Goal: Task Accomplishment & Management: Use online tool/utility

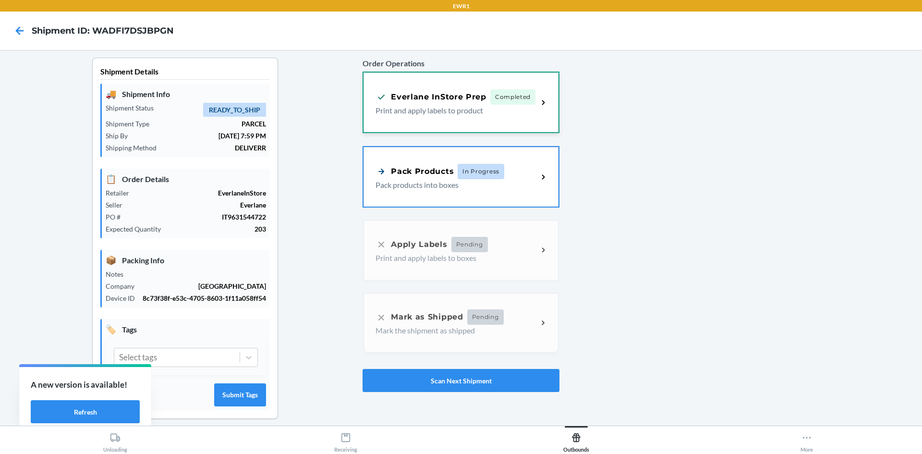
click at [438, 106] on p "Print and apply labels to product" at bounding box center [452, 111] width 155 height 12
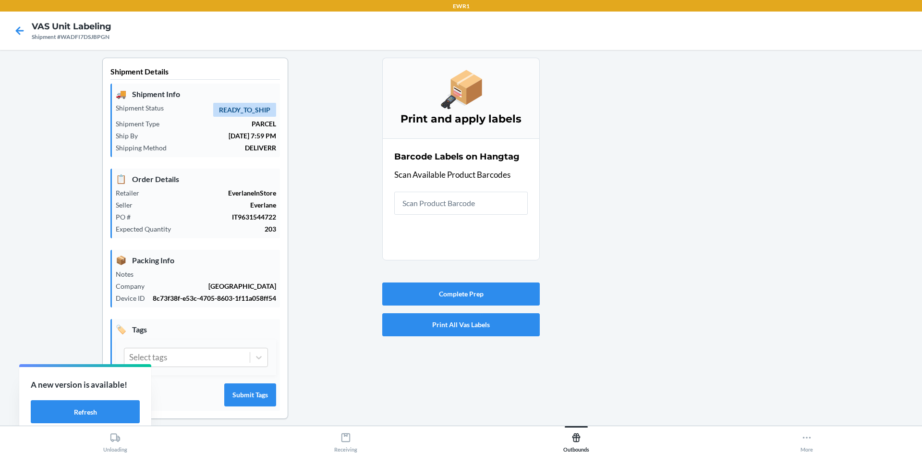
click at [426, 202] on input "text" at bounding box center [460, 203] width 133 height 23
click at [17, 29] on icon at bounding box center [20, 31] width 16 height 16
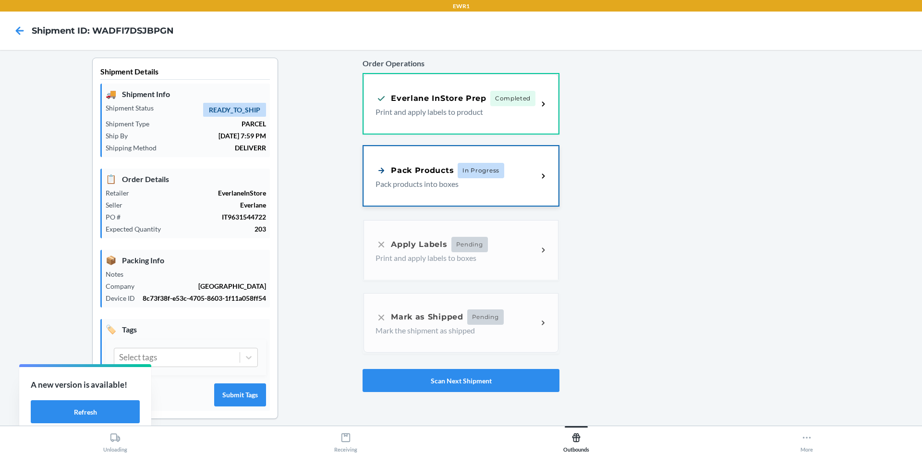
click at [476, 174] on span "In Progress" at bounding box center [481, 170] width 47 height 15
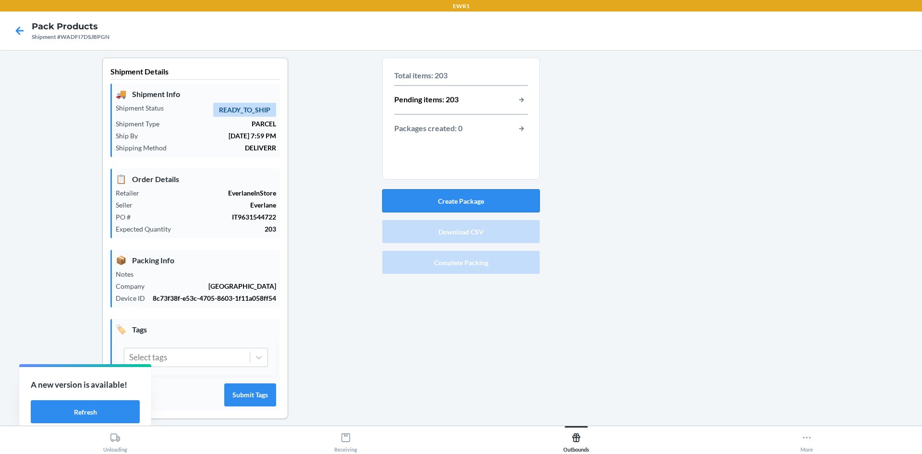
click at [461, 194] on button "Create Package" at bounding box center [460, 200] width 157 height 23
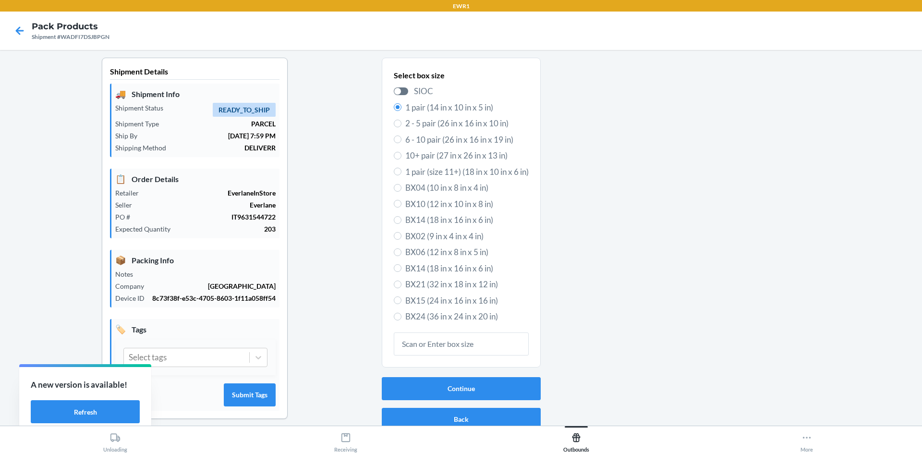
click at [453, 301] on span "BX15 (24 in x 16 in x 16 in)" at bounding box center [466, 300] width 123 height 12
click at [401, 301] on input "BX15 (24 in x 16 in x 16 in)" at bounding box center [398, 300] width 8 height 8
radio input "true"
radio input "false"
click at [477, 389] on button "Continue" at bounding box center [461, 388] width 159 height 23
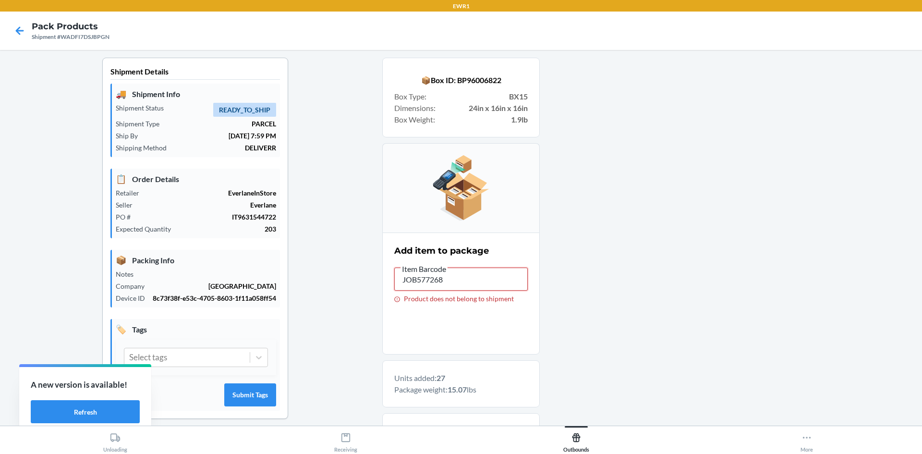
drag, startPoint x: 440, startPoint y: 280, endPoint x: 369, endPoint y: 273, distance: 71.5
click at [368, 273] on div "Shipment Details 🚚 Shipment Info Shipment Status READY_TO_SHIP Shipment Type PA…" at bounding box center [461, 386] width 907 height 656
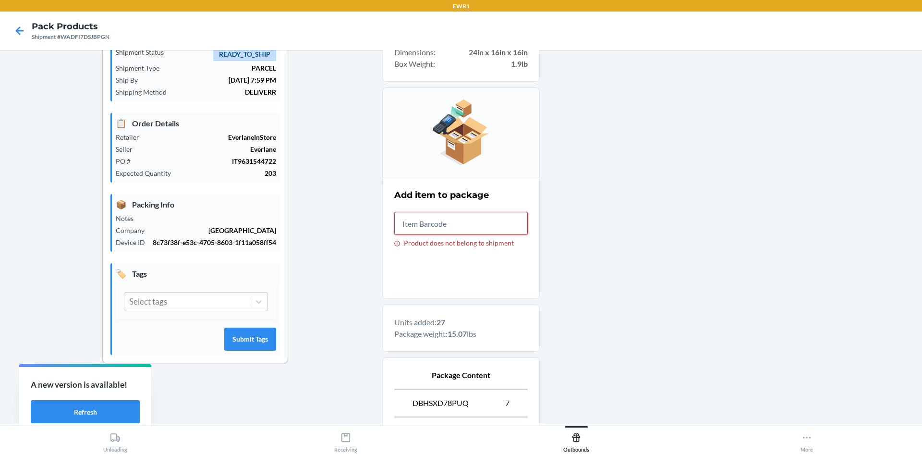
scroll to position [288, 0]
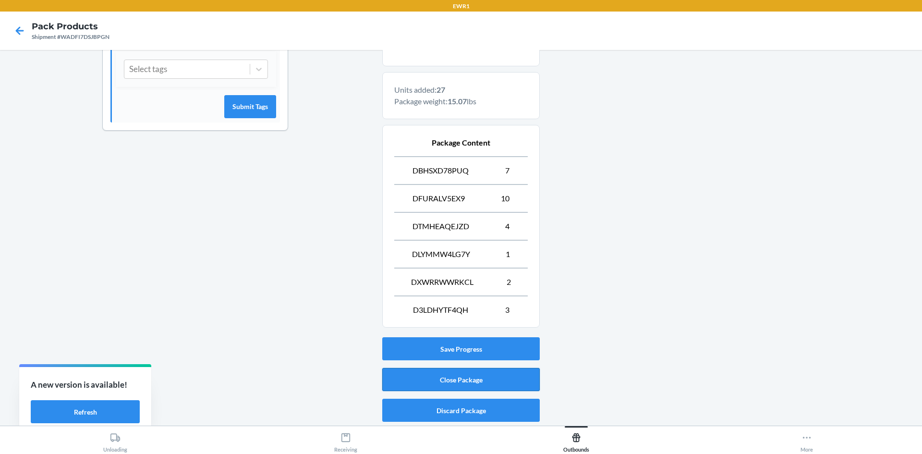
click at [502, 374] on button "Close Package" at bounding box center [460, 379] width 157 height 23
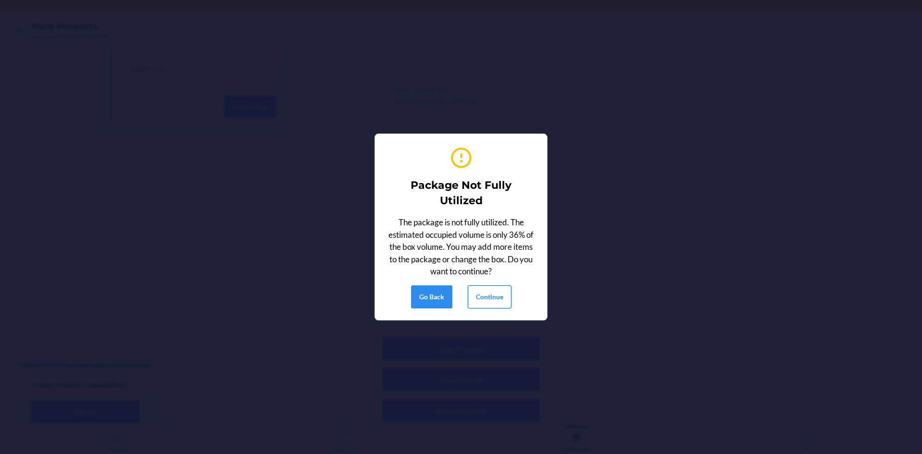
click at [490, 294] on button "Continue" at bounding box center [490, 296] width 44 height 23
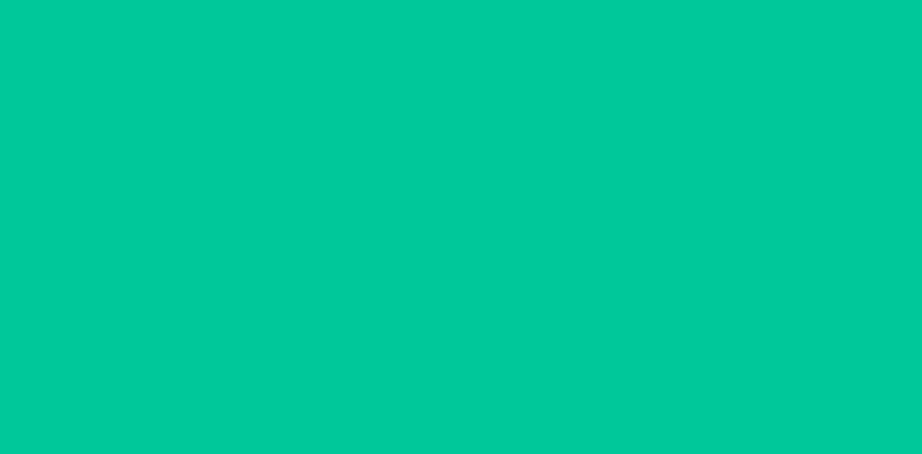
scroll to position [9, 0]
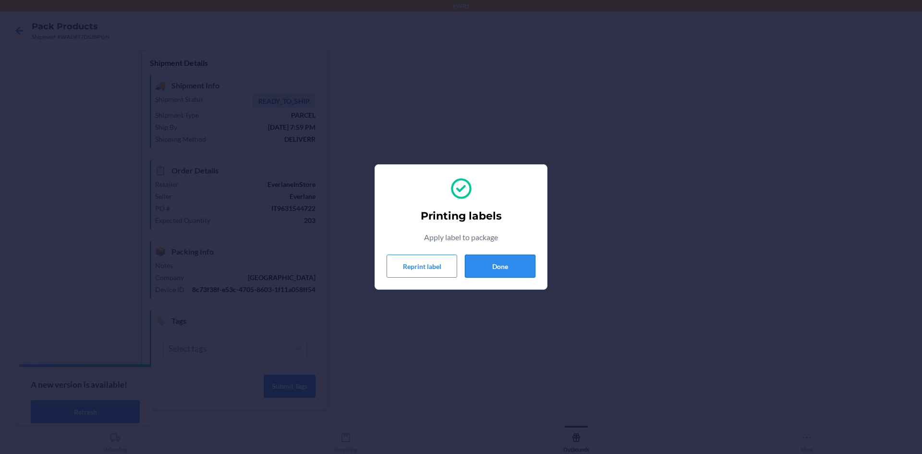
click at [512, 273] on button "Done" at bounding box center [500, 265] width 71 height 23
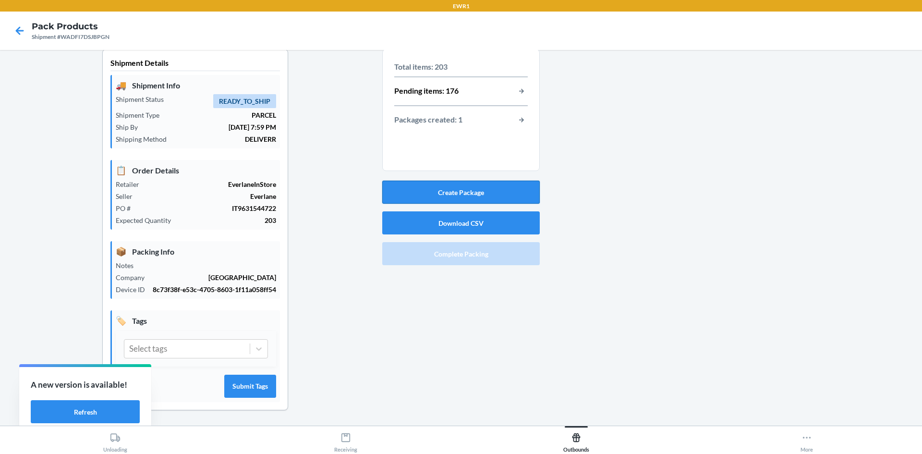
click at [455, 194] on button "Create Package" at bounding box center [460, 192] width 157 height 23
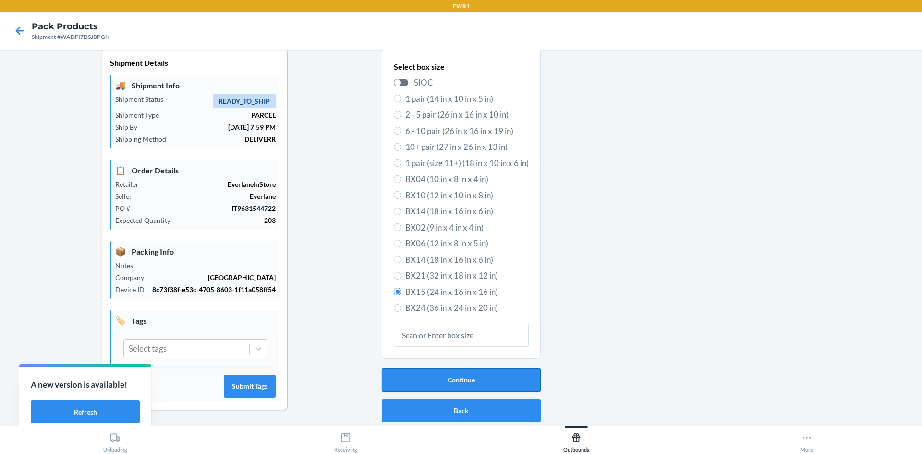
click at [437, 378] on button "Continue" at bounding box center [461, 379] width 159 height 23
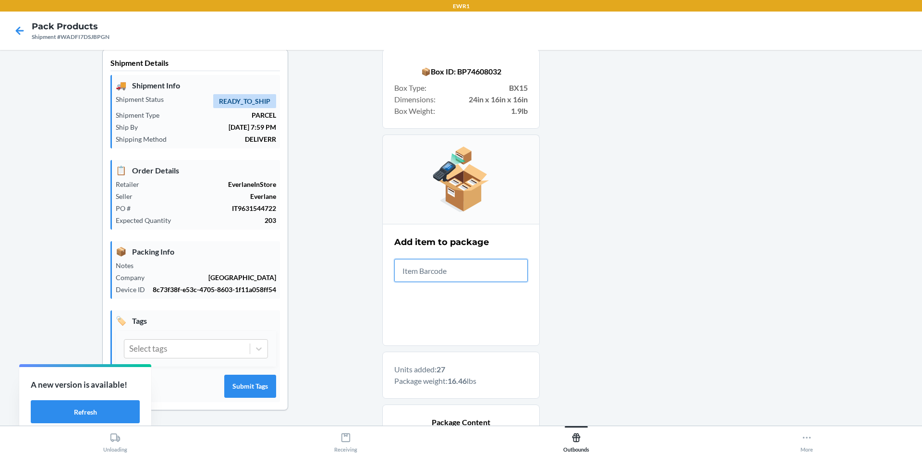
scroll to position [344, 0]
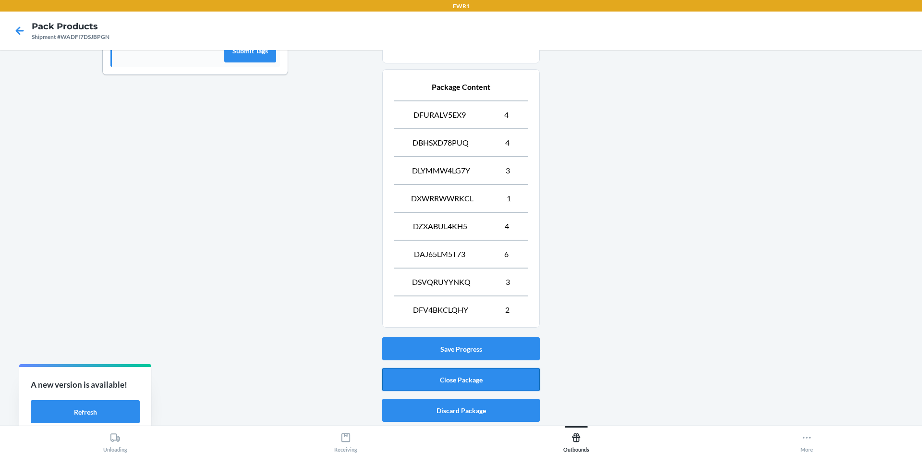
click at [498, 378] on button "Close Package" at bounding box center [460, 379] width 157 height 23
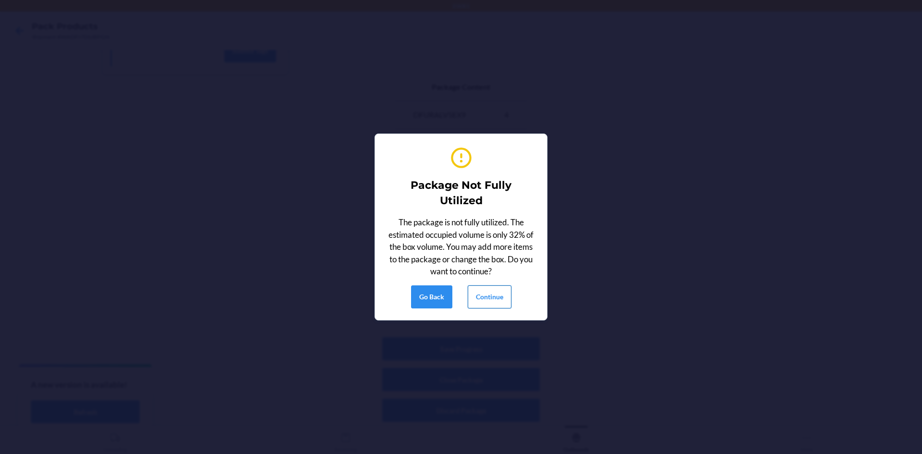
click at [497, 290] on button "Continue" at bounding box center [490, 296] width 44 height 23
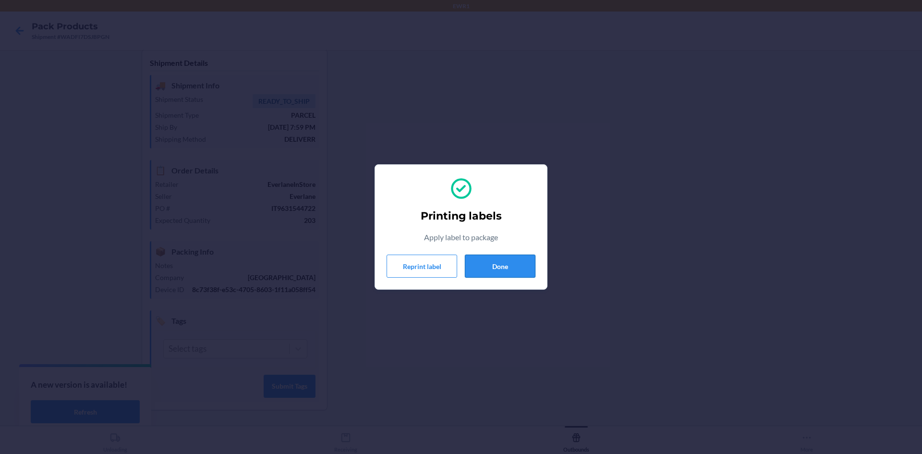
click at [512, 266] on button "Done" at bounding box center [500, 265] width 71 height 23
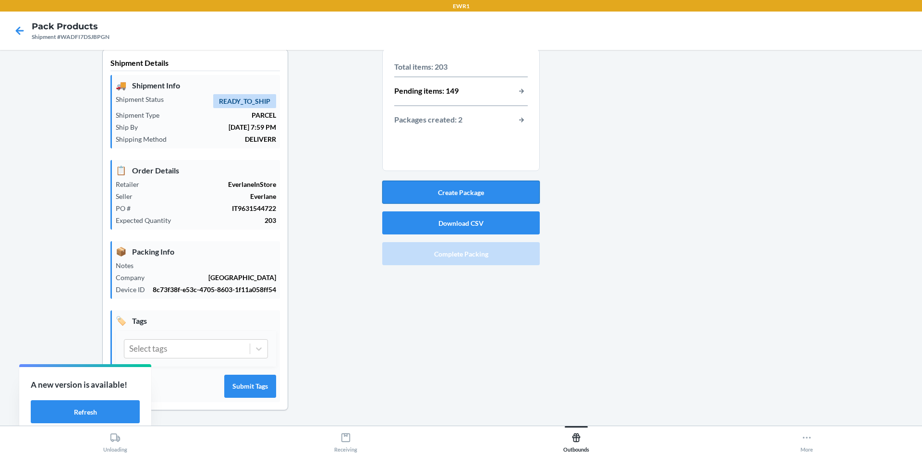
click at [485, 193] on button "Create Package" at bounding box center [460, 192] width 157 height 23
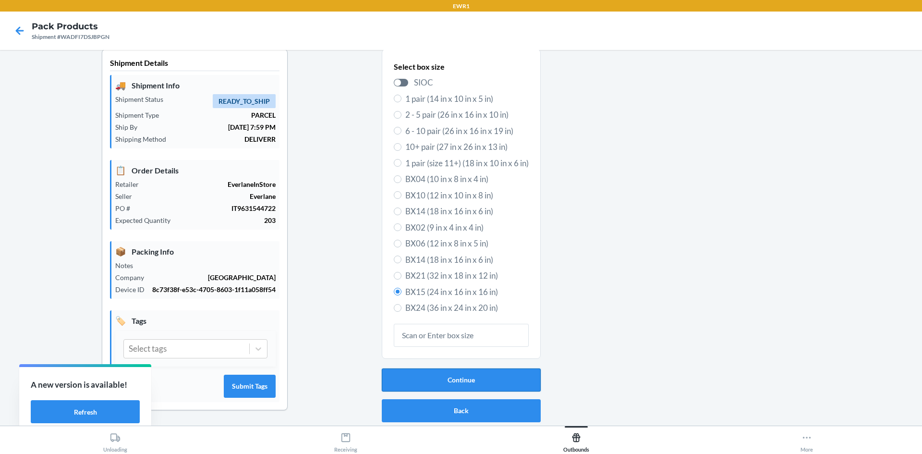
click at [486, 376] on button "Continue" at bounding box center [461, 379] width 159 height 23
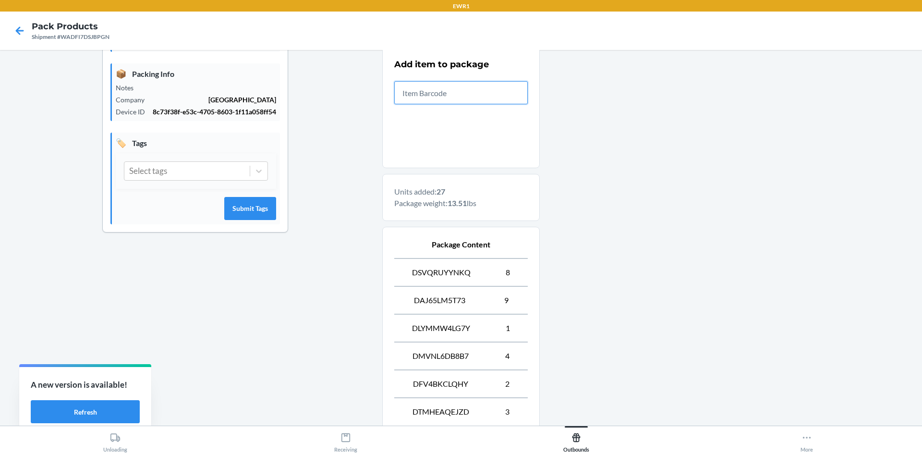
scroll to position [288, 0]
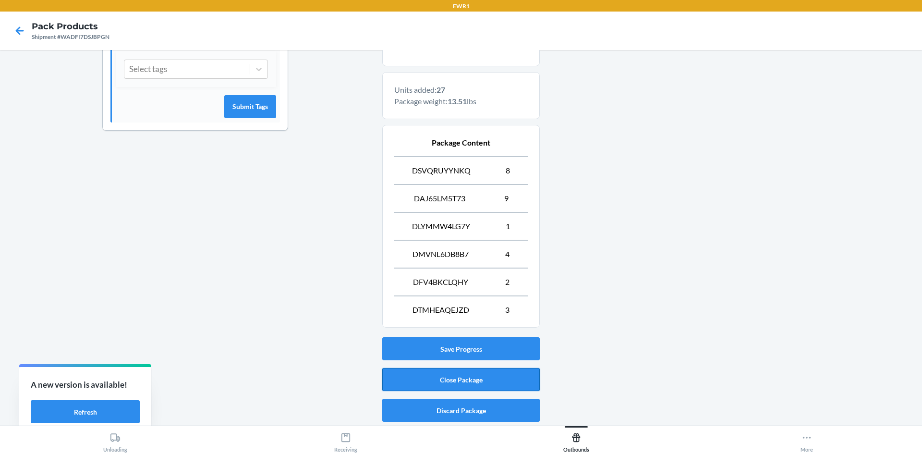
click at [455, 372] on button "Close Package" at bounding box center [460, 379] width 157 height 23
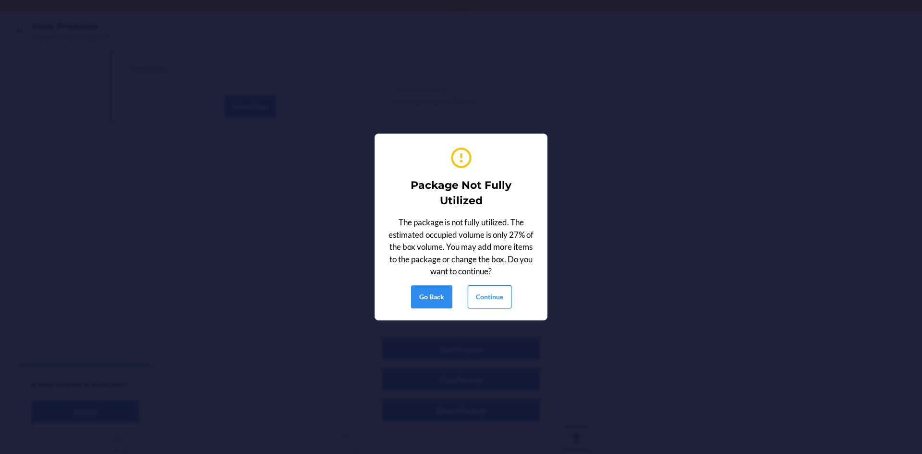
click at [481, 294] on button "Continue" at bounding box center [490, 296] width 44 height 23
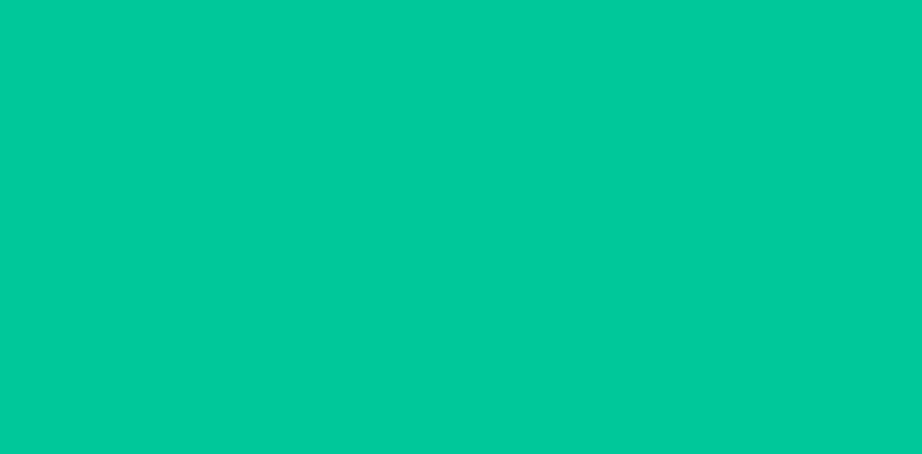
scroll to position [9, 0]
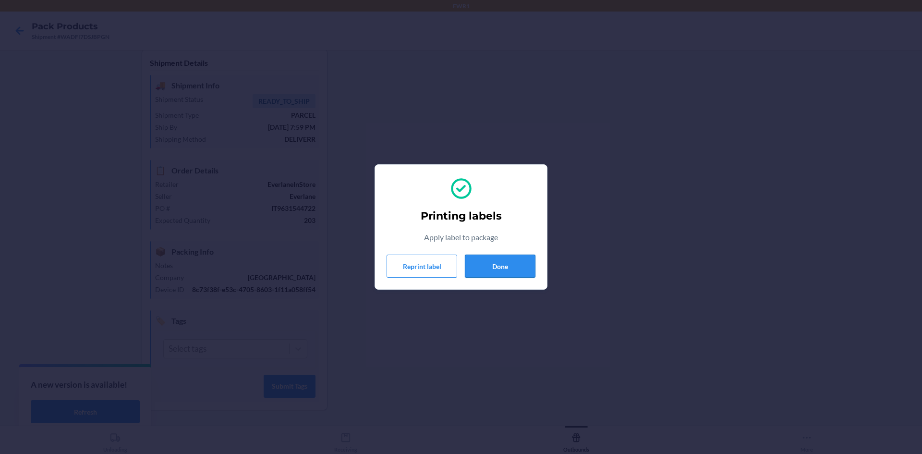
click at [511, 264] on button "Done" at bounding box center [500, 265] width 71 height 23
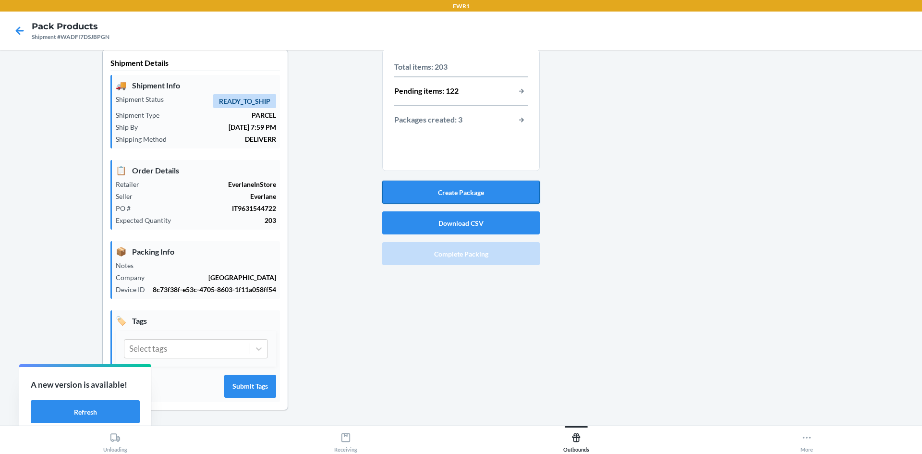
click at [474, 201] on button "Create Package" at bounding box center [460, 192] width 157 height 23
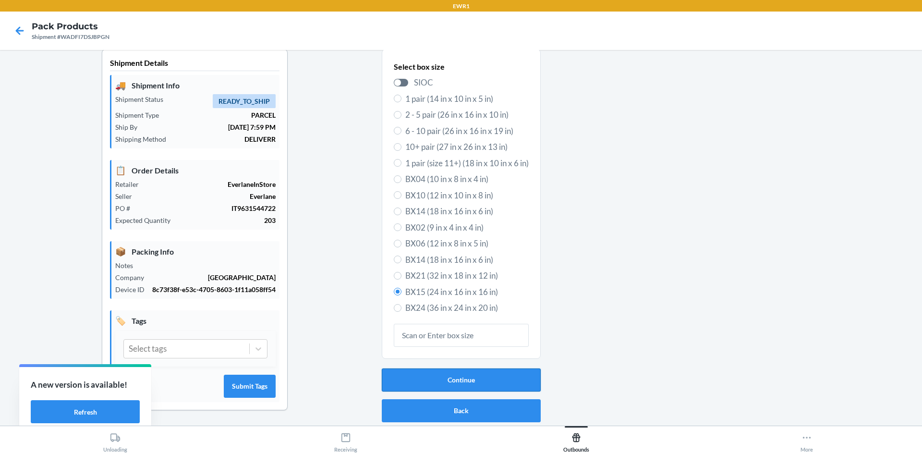
click at [485, 387] on button "Continue" at bounding box center [461, 379] width 159 height 23
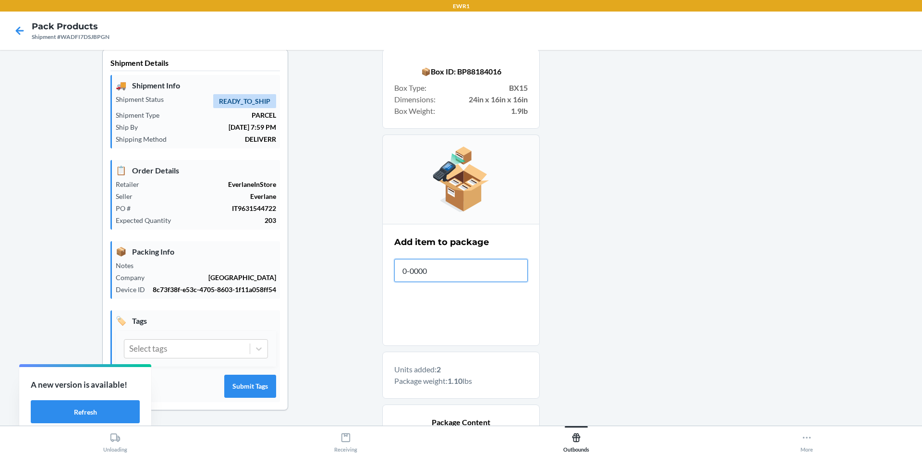
type input "0-00001"
type input "[PHONE_NUMBER]"
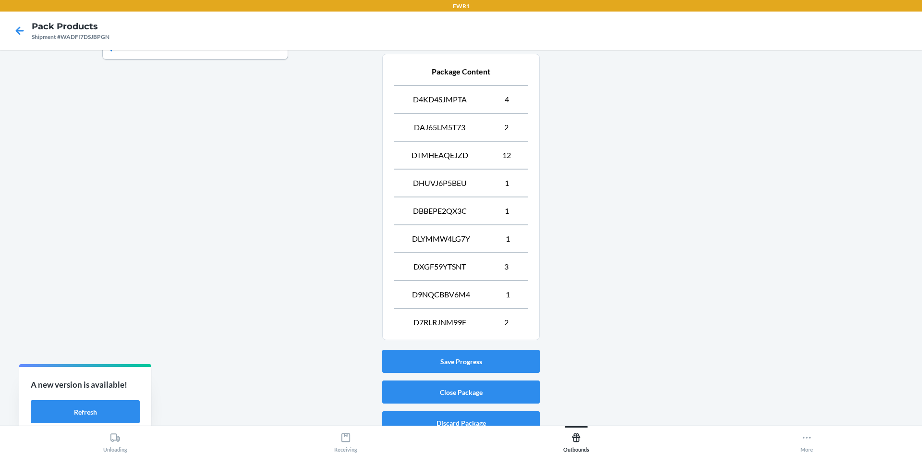
scroll to position [372, 0]
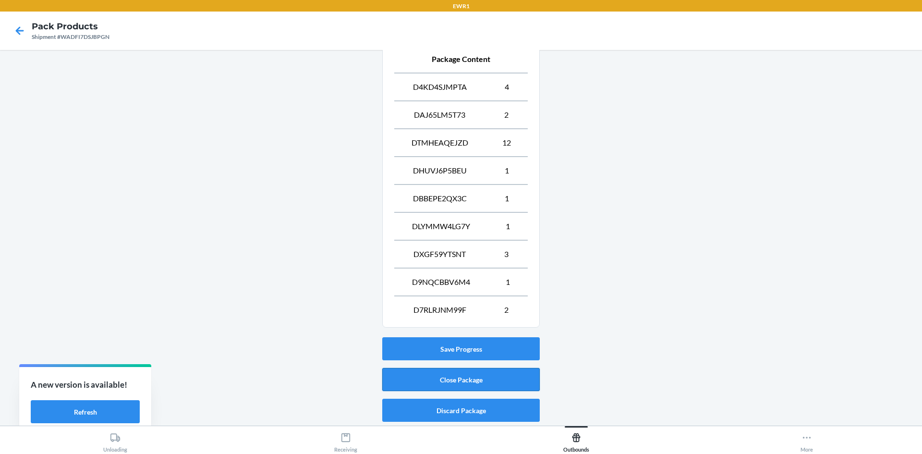
click at [496, 384] on button "Close Package" at bounding box center [460, 379] width 157 height 23
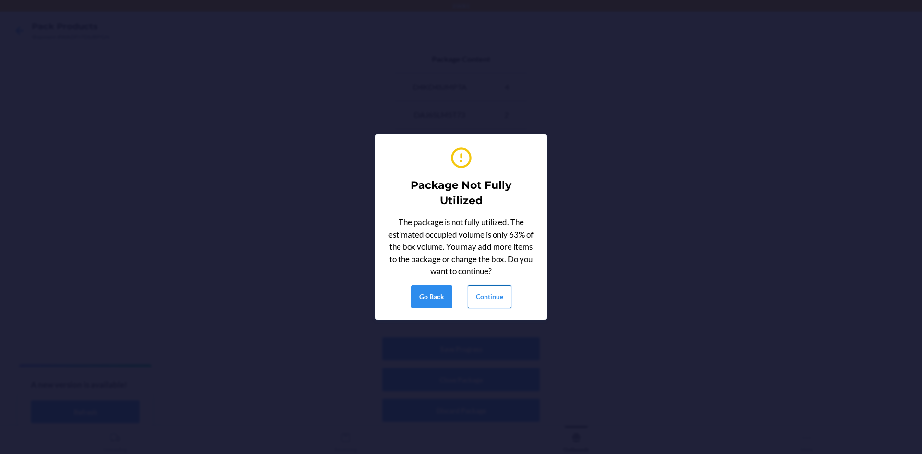
click at [489, 300] on button "Continue" at bounding box center [490, 296] width 44 height 23
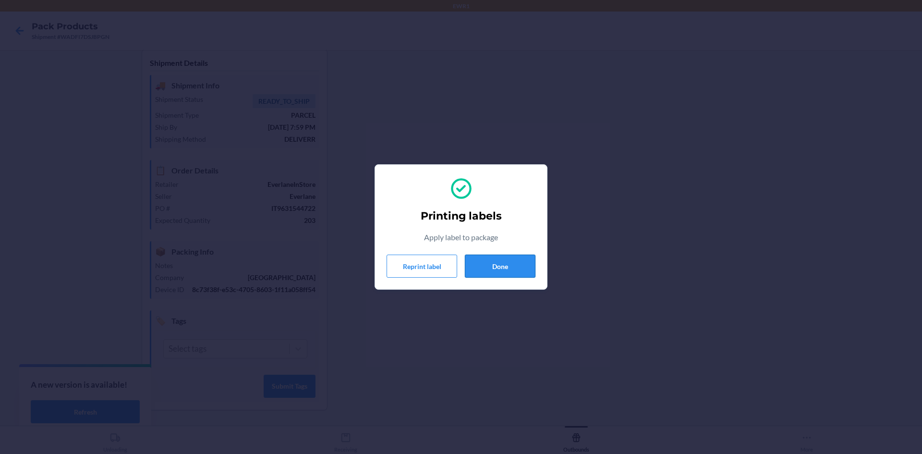
click at [502, 261] on button "Done" at bounding box center [500, 265] width 71 height 23
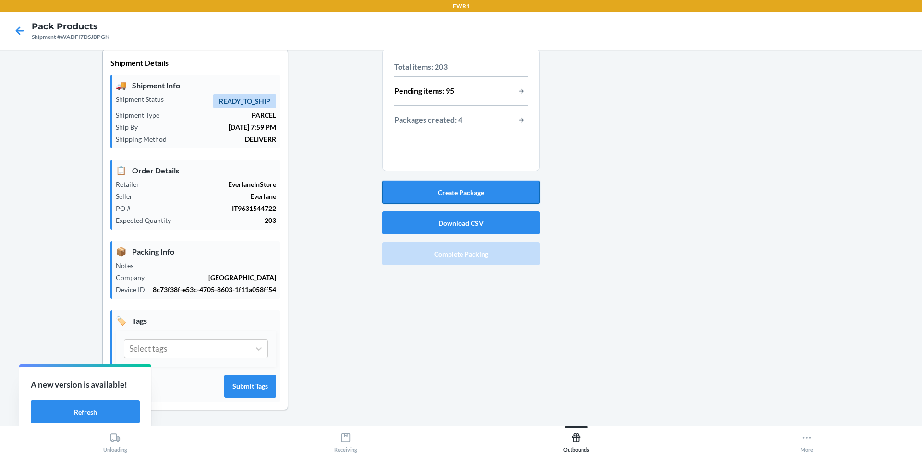
click at [465, 190] on button "Create Package" at bounding box center [460, 192] width 157 height 23
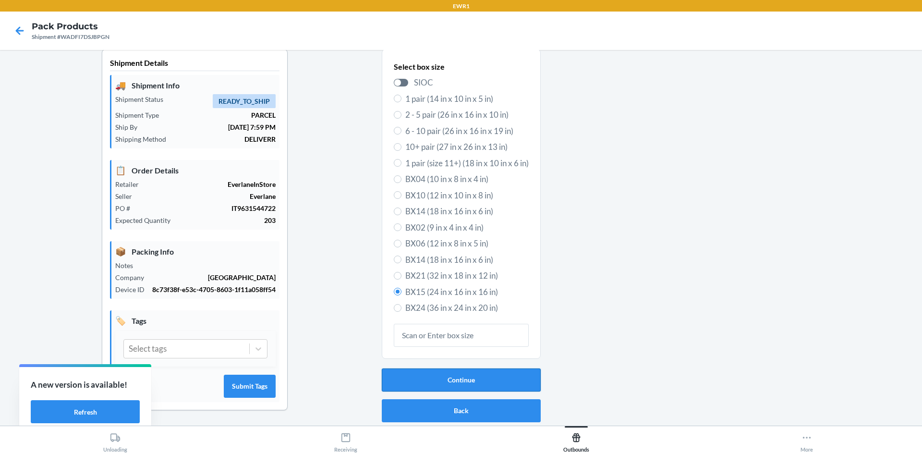
click at [495, 376] on button "Continue" at bounding box center [461, 379] width 159 height 23
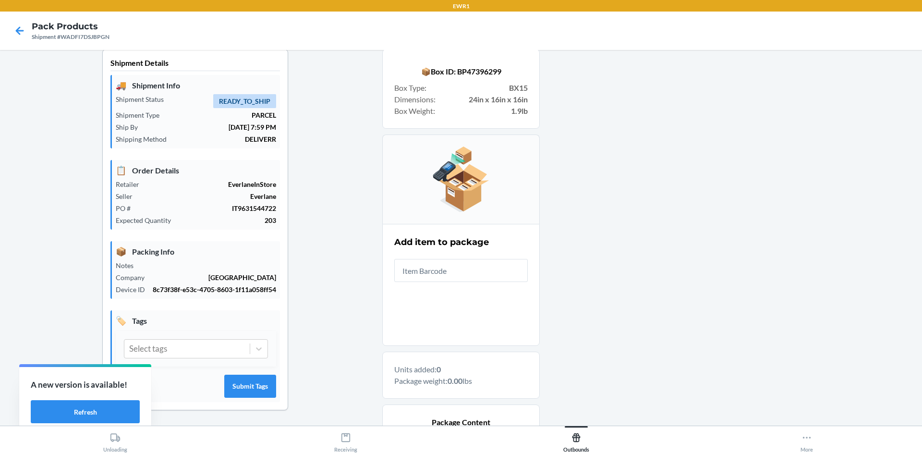
scroll to position [0, 0]
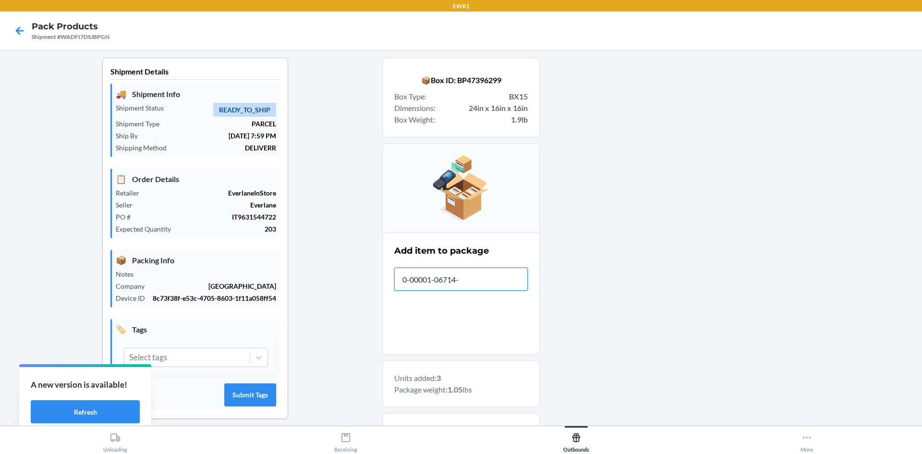
type input "0-00001-06714-9"
type input "0-00001-06714-"
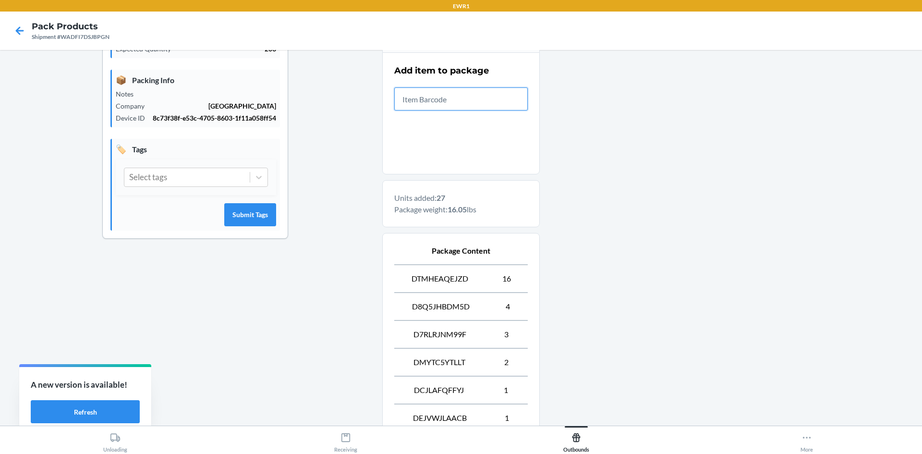
scroll to position [288, 0]
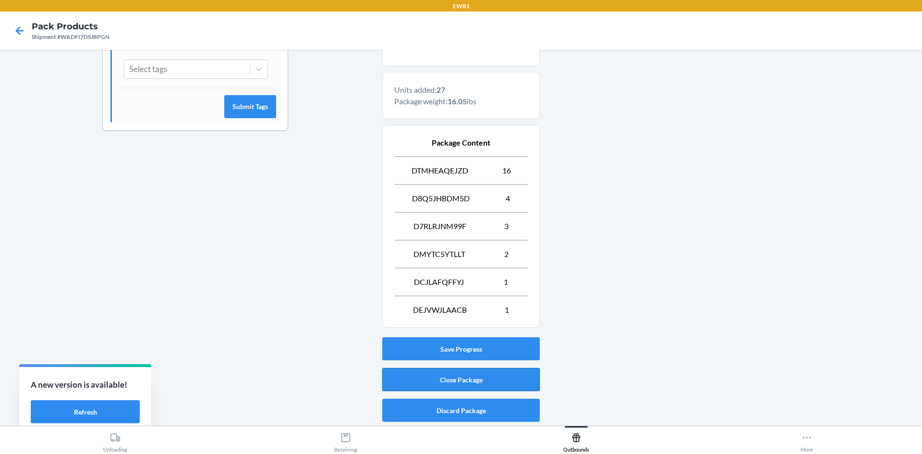
click at [439, 382] on button "Close Package" at bounding box center [460, 379] width 157 height 23
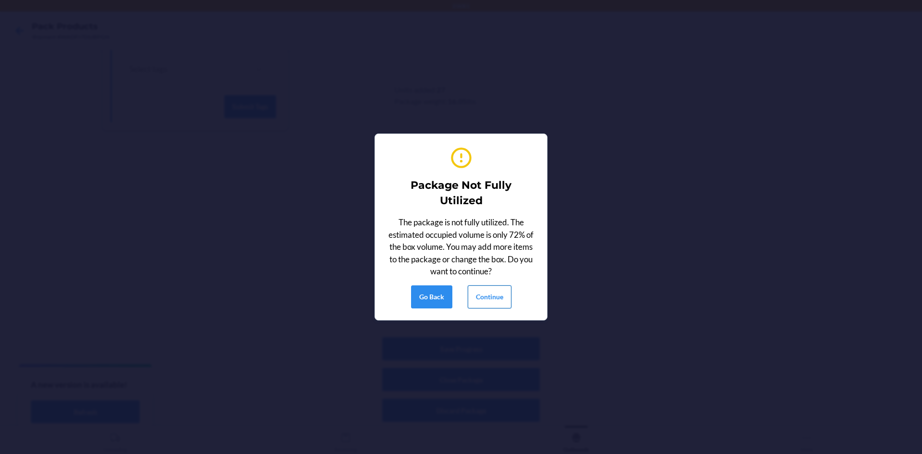
click at [501, 297] on button "Continue" at bounding box center [490, 296] width 44 height 23
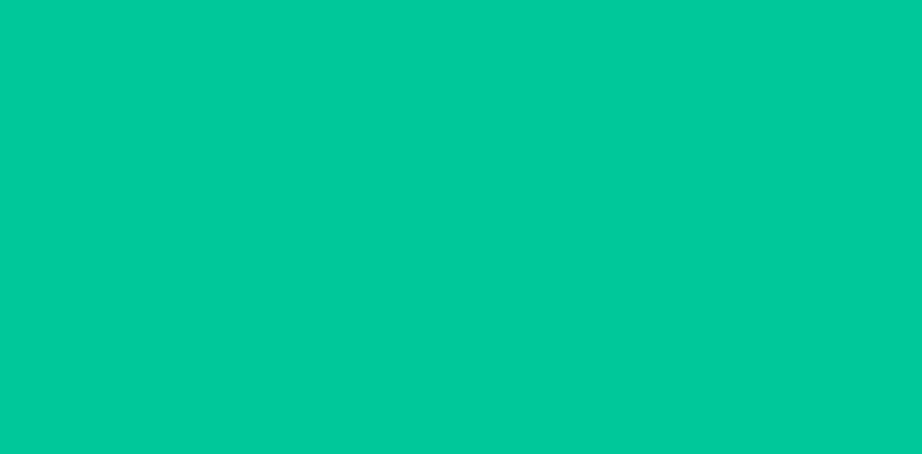
scroll to position [9, 0]
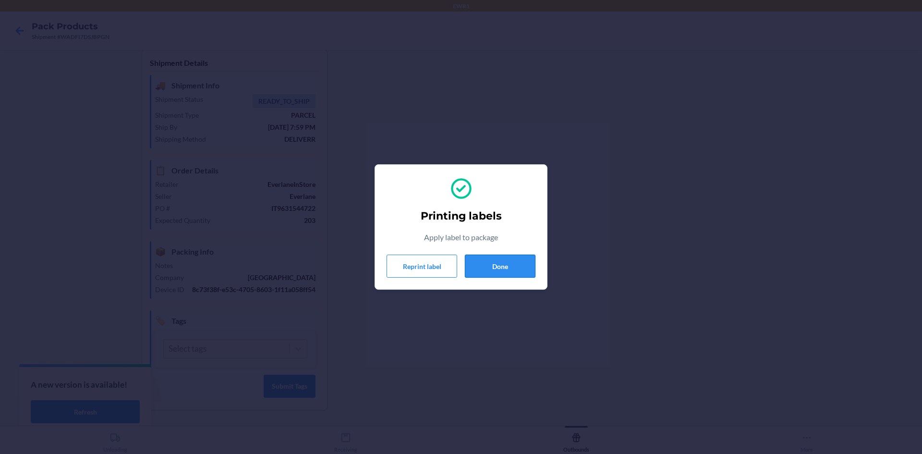
click at [491, 260] on button "Done" at bounding box center [500, 265] width 71 height 23
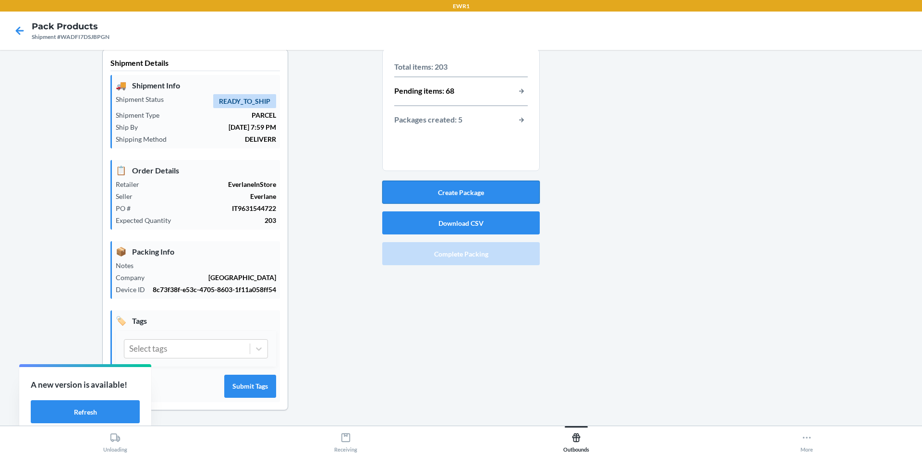
click at [479, 194] on button "Create Package" at bounding box center [460, 192] width 157 height 23
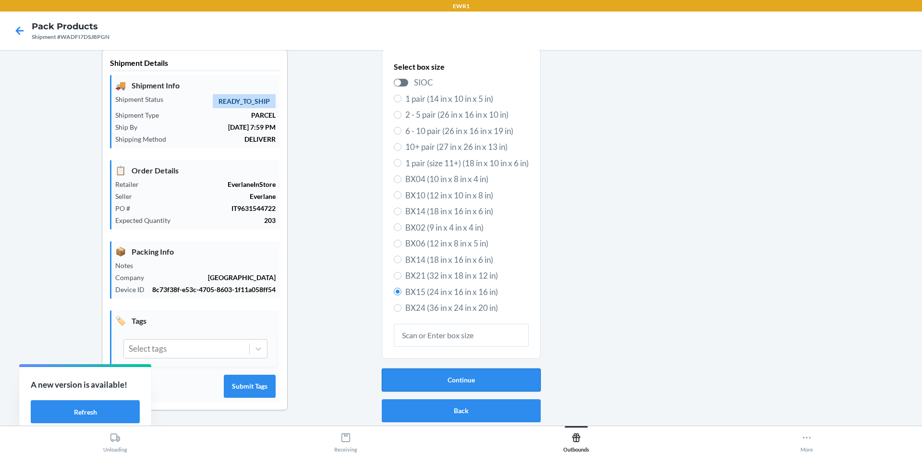
click at [470, 374] on button "Continue" at bounding box center [461, 379] width 159 height 23
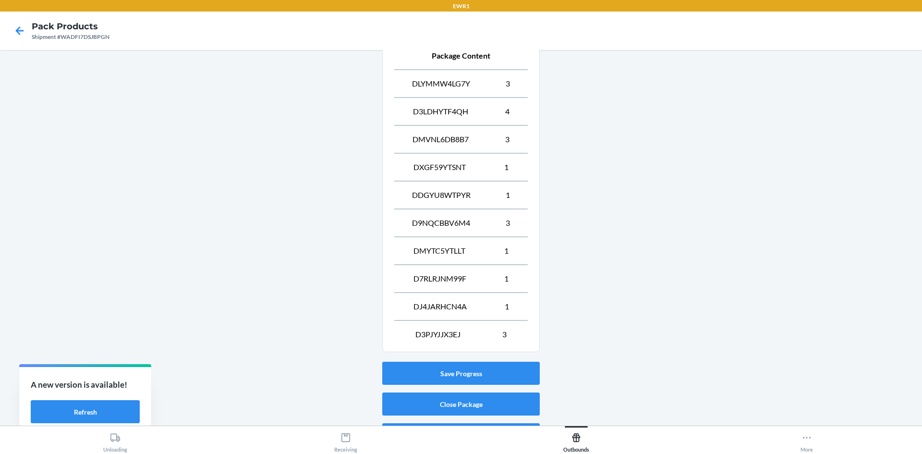
scroll to position [399, 0]
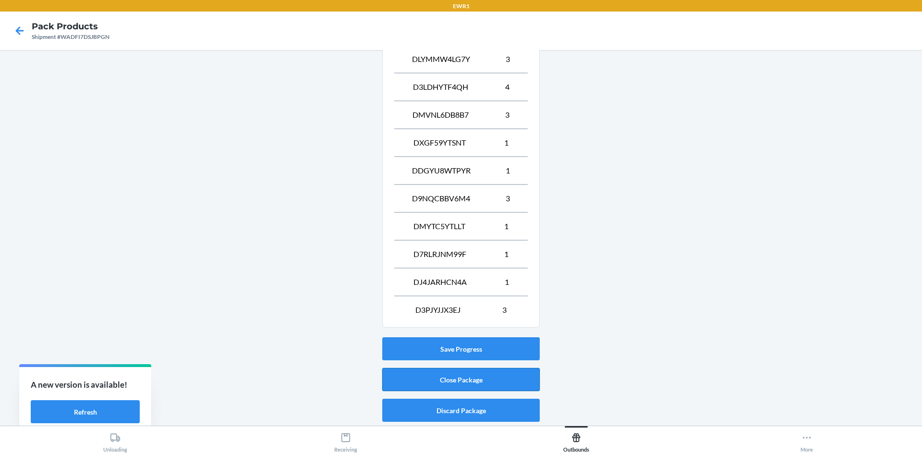
click at [483, 379] on button "Close Package" at bounding box center [460, 379] width 157 height 23
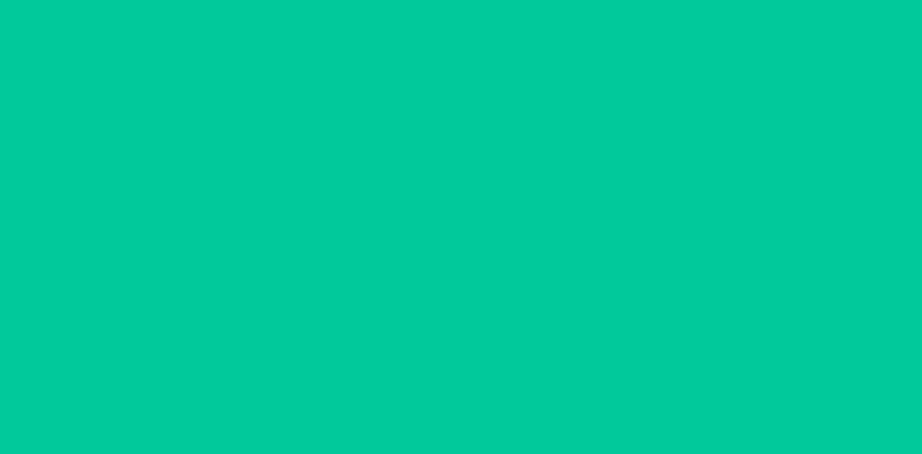
scroll to position [9, 0]
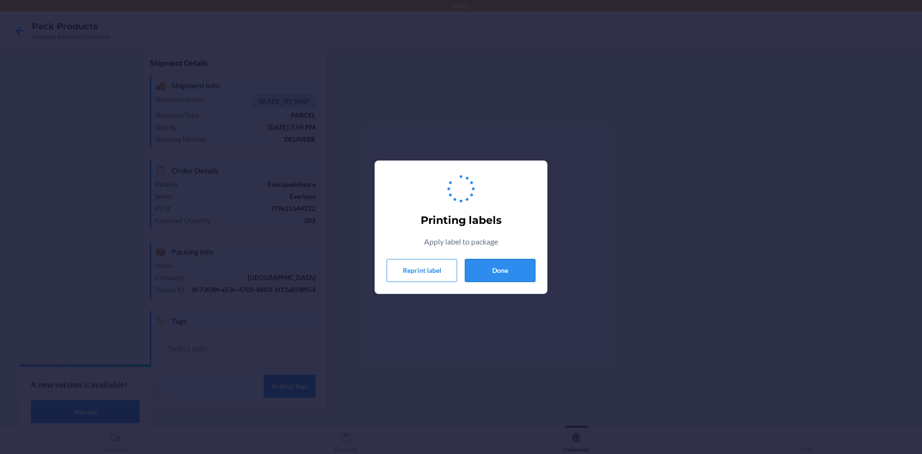
click at [511, 261] on button "Done" at bounding box center [500, 270] width 71 height 23
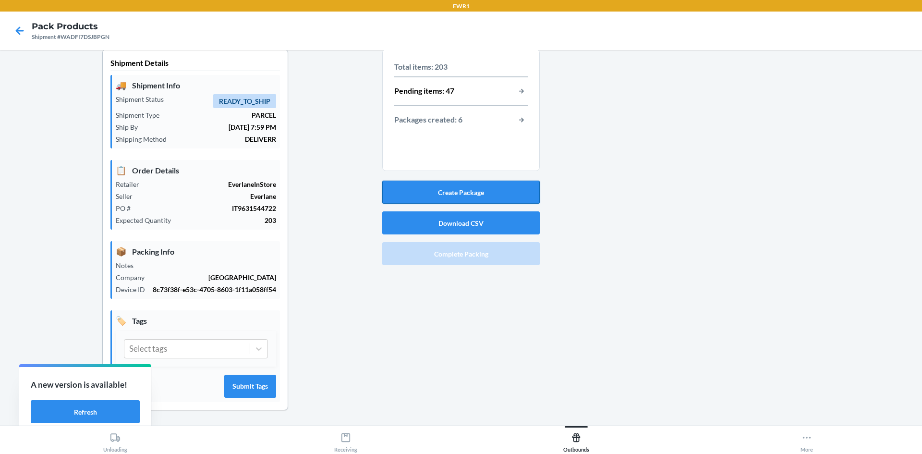
click at [462, 189] on button "Create Package" at bounding box center [460, 192] width 157 height 23
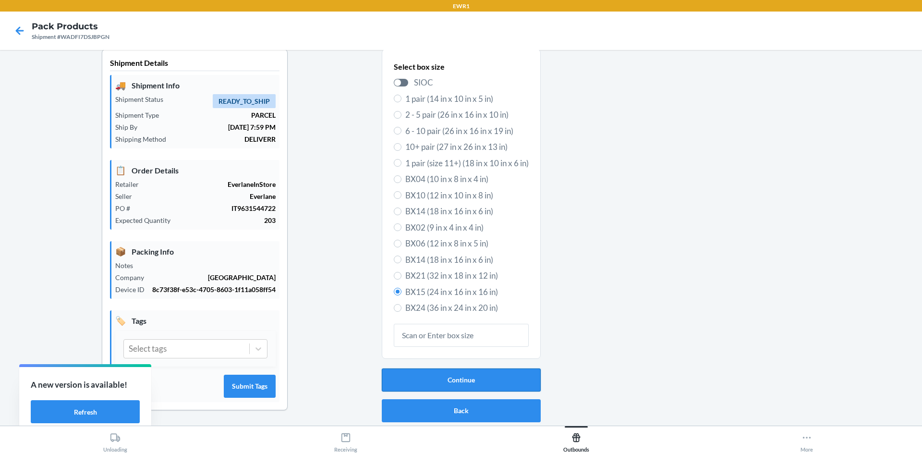
click at [456, 381] on button "Continue" at bounding box center [461, 379] width 159 height 23
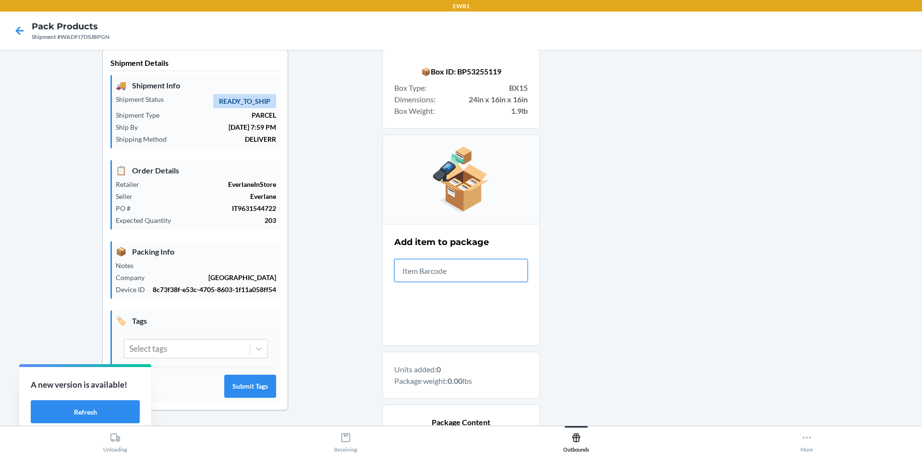
click at [446, 264] on input "text" at bounding box center [460, 270] width 133 height 23
type input "0-00001-50451-4"
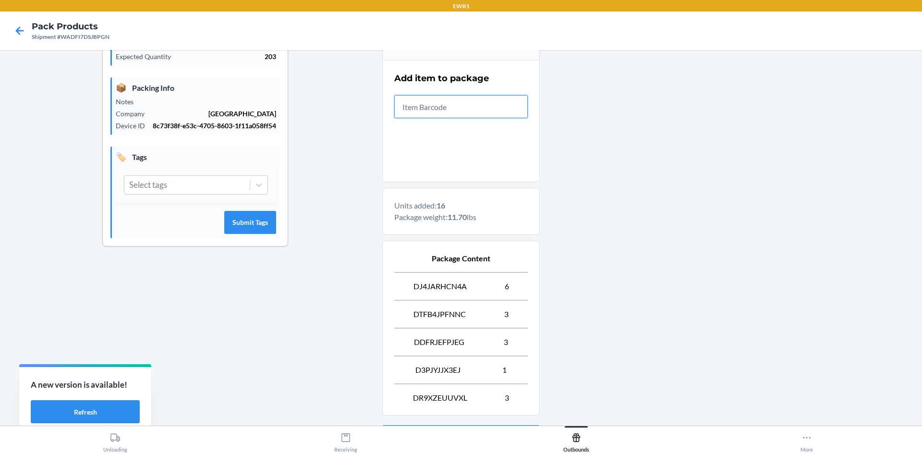
scroll to position [260, 0]
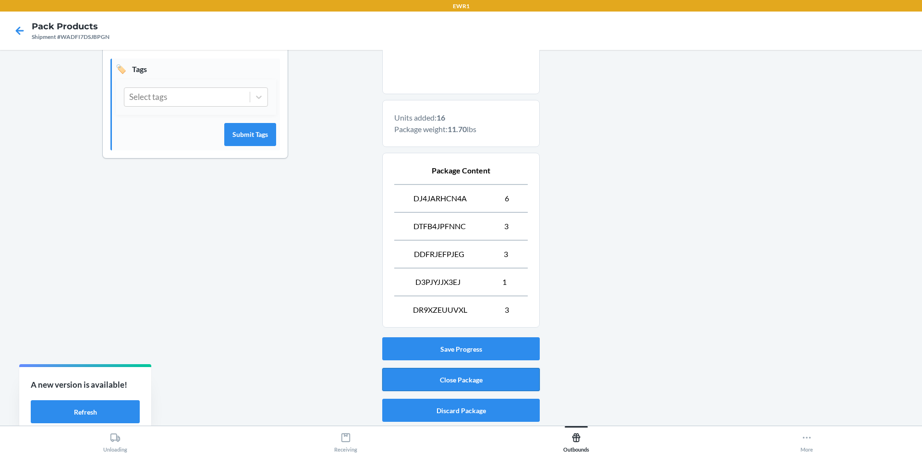
click at [414, 387] on button "Close Package" at bounding box center [460, 379] width 157 height 23
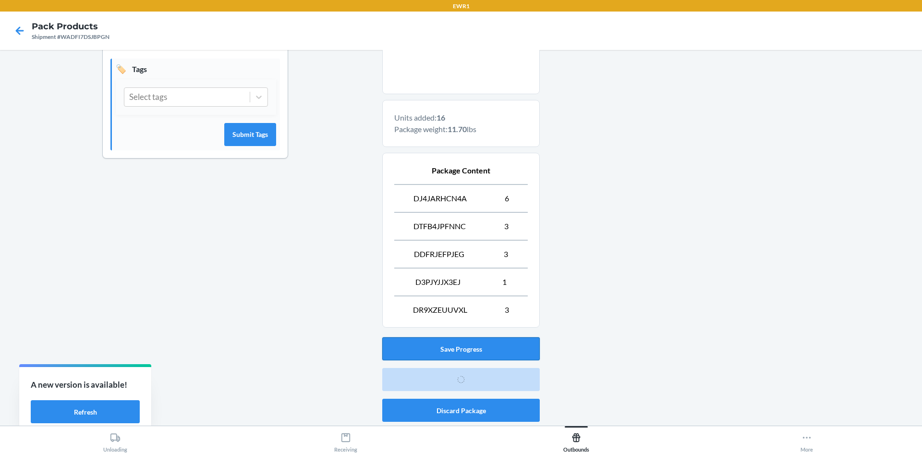
scroll to position [9, 0]
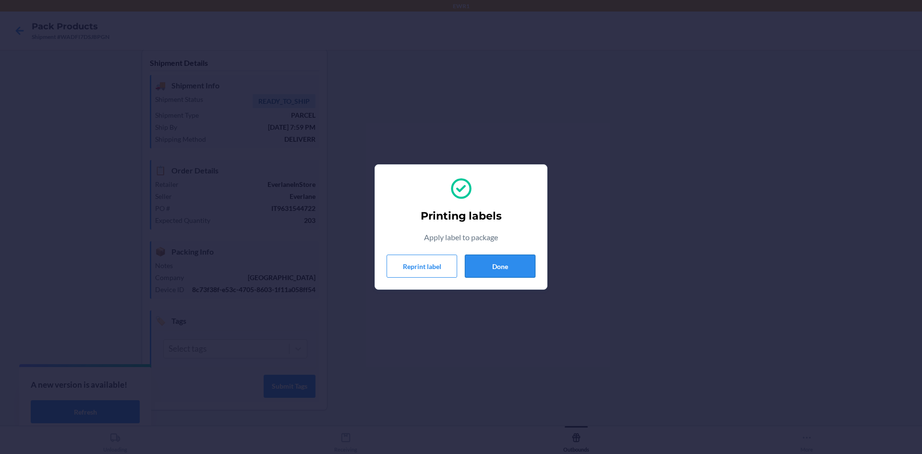
click at [488, 263] on button "Done" at bounding box center [500, 265] width 71 height 23
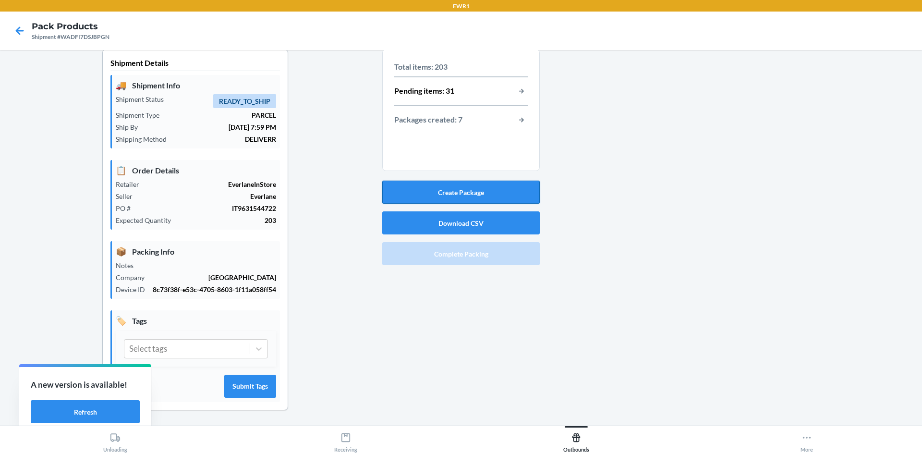
click at [489, 181] on button "Create Package" at bounding box center [460, 192] width 157 height 23
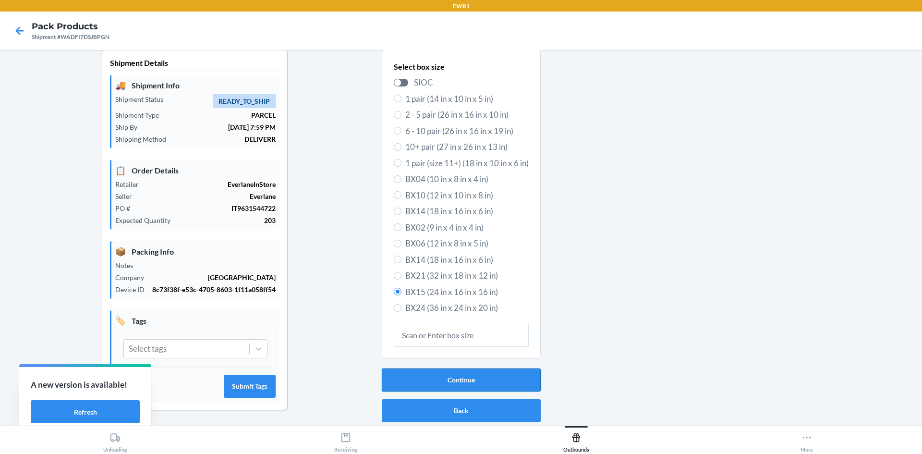
click at [512, 377] on button "Continue" at bounding box center [461, 379] width 159 height 23
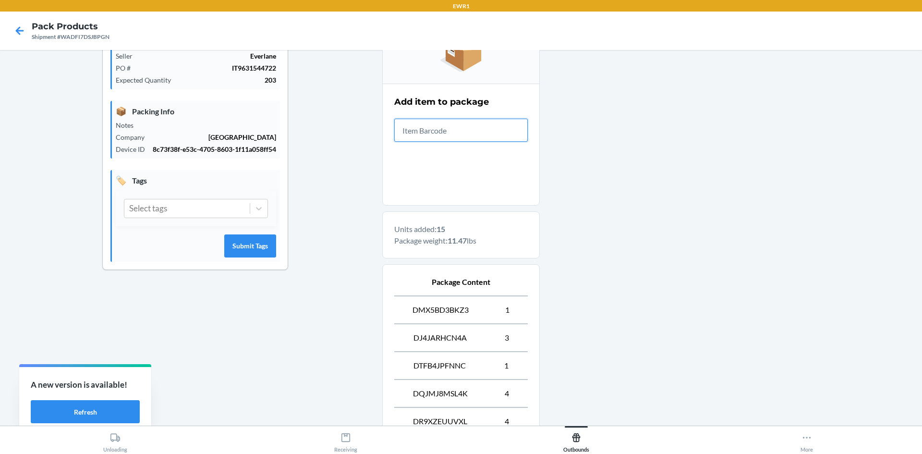
scroll to position [288, 0]
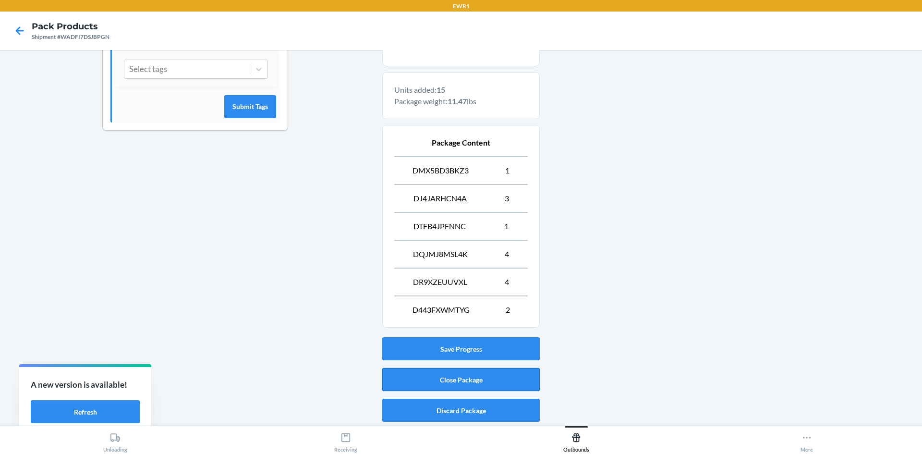
click at [494, 378] on button "Close Package" at bounding box center [460, 379] width 157 height 23
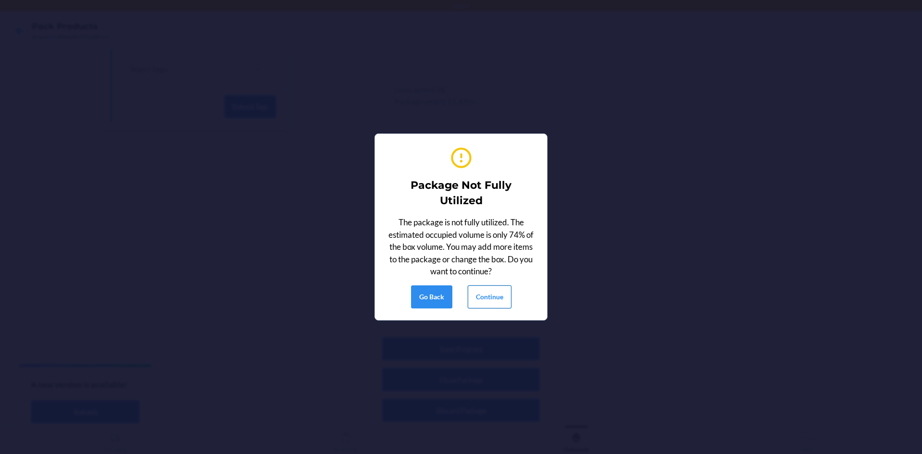
click at [486, 304] on button "Continue" at bounding box center [490, 296] width 44 height 23
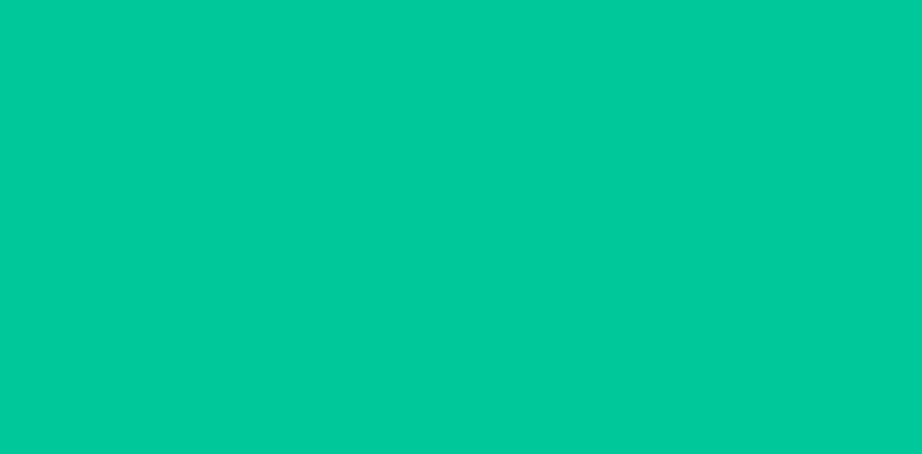
scroll to position [9, 0]
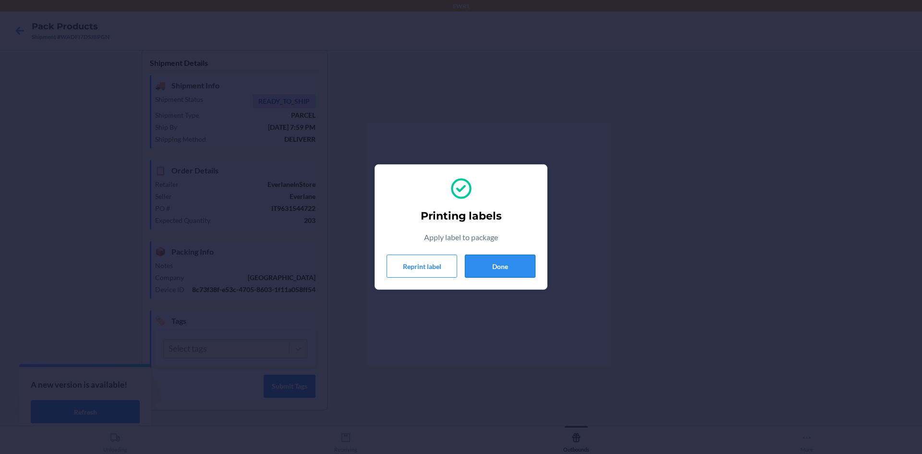
click at [498, 268] on button "Done" at bounding box center [500, 265] width 71 height 23
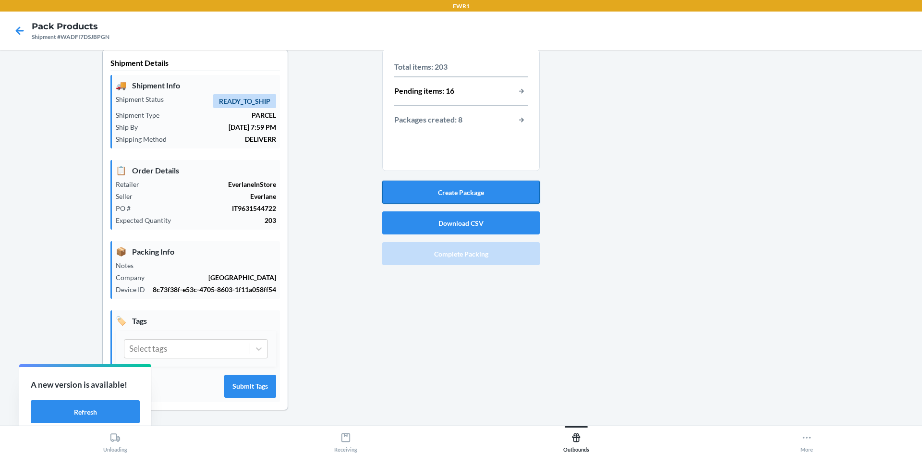
click at [483, 195] on button "Create Package" at bounding box center [460, 192] width 157 height 23
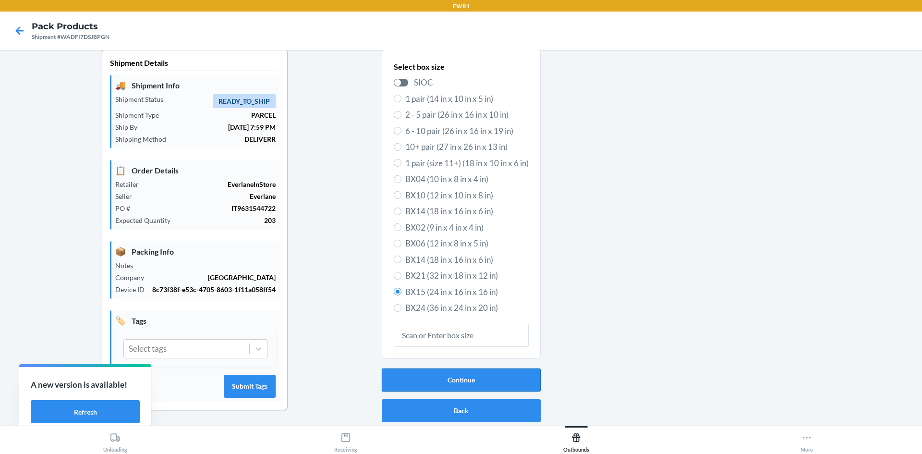
click at [464, 378] on button "Continue" at bounding box center [461, 379] width 159 height 23
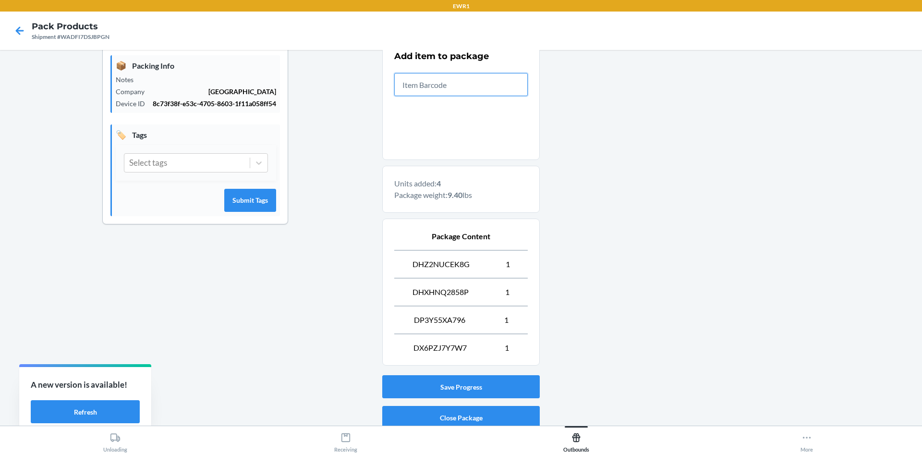
scroll to position [232, 0]
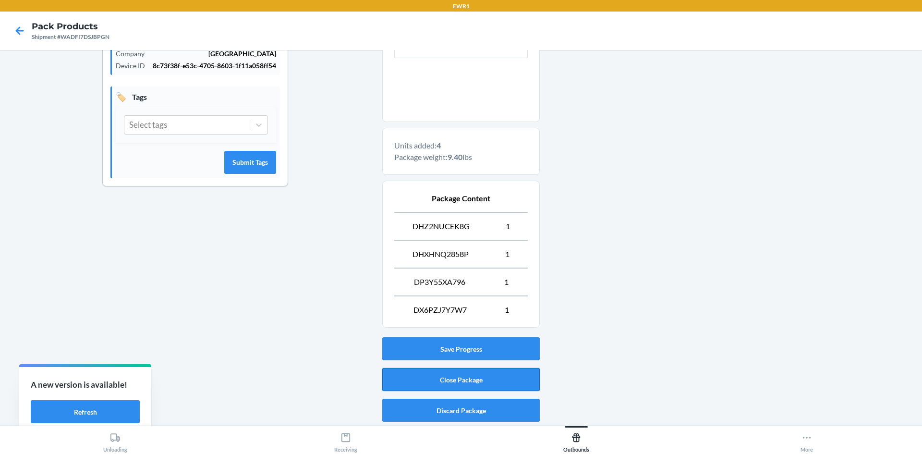
click at [479, 378] on button "Close Package" at bounding box center [460, 379] width 157 height 23
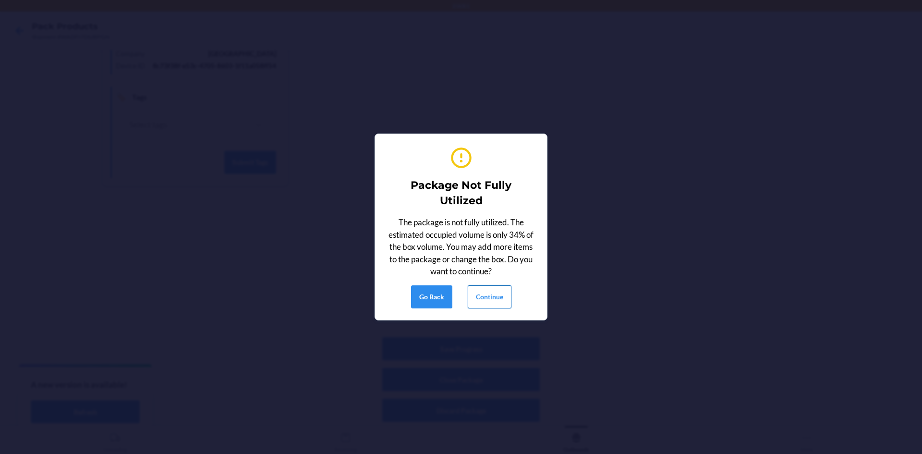
click at [480, 298] on button "Continue" at bounding box center [490, 296] width 44 height 23
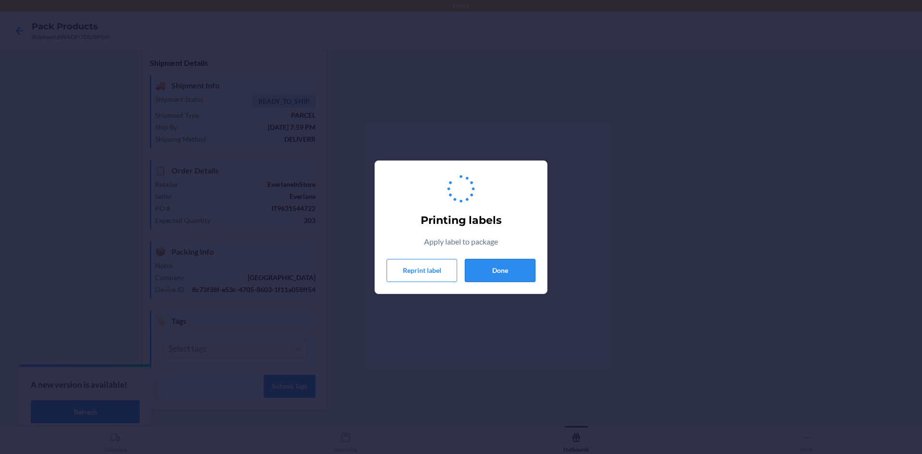
click at [498, 266] on button "Done" at bounding box center [500, 270] width 71 height 23
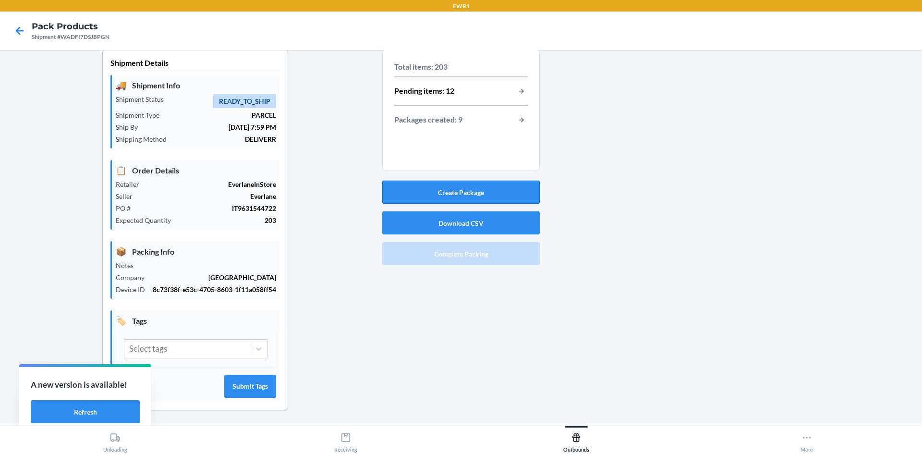
click at [462, 190] on button "Create Package" at bounding box center [460, 192] width 157 height 23
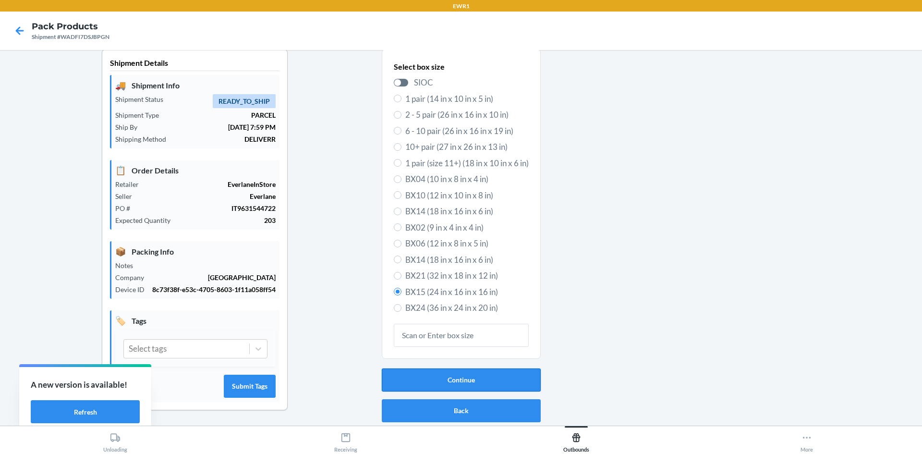
click at [461, 381] on button "Continue" at bounding box center [461, 379] width 159 height 23
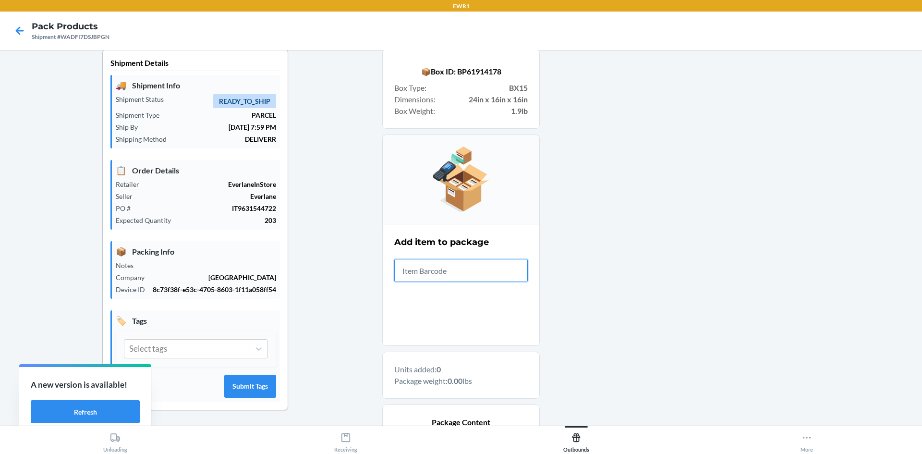
click at [423, 272] on input "text" at bounding box center [460, 270] width 133 height 23
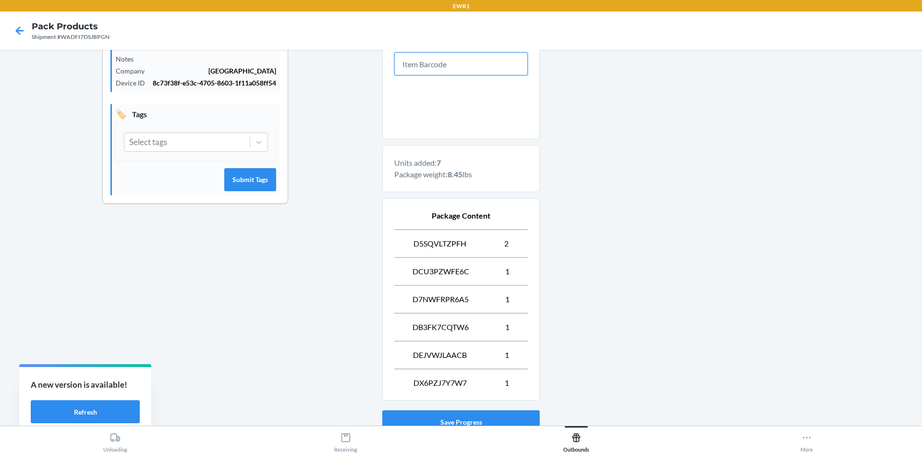
scroll to position [288, 0]
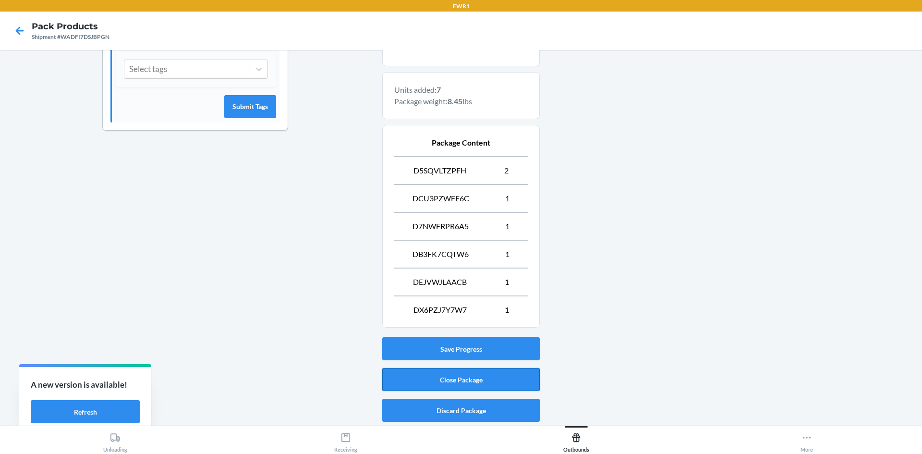
click at [444, 372] on button "Close Package" at bounding box center [460, 379] width 157 height 23
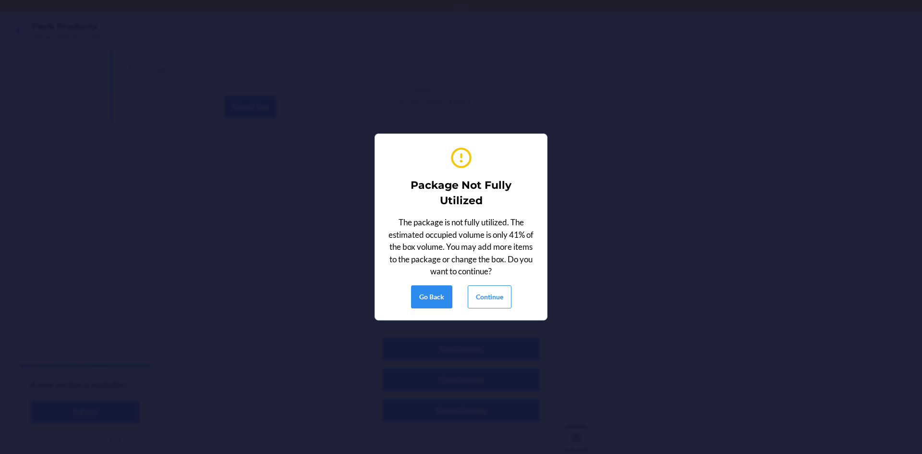
click at [489, 311] on div "Package Not Fully Utilized The package is not fully utilized. The estimated occ…" at bounding box center [461, 227] width 149 height 170
click at [491, 304] on button "Continue" at bounding box center [490, 296] width 44 height 23
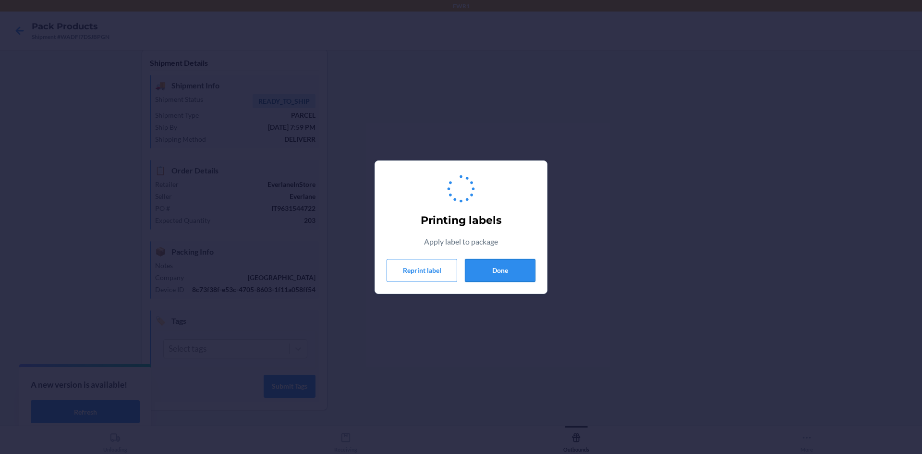
click at [499, 278] on button "Done" at bounding box center [500, 270] width 71 height 23
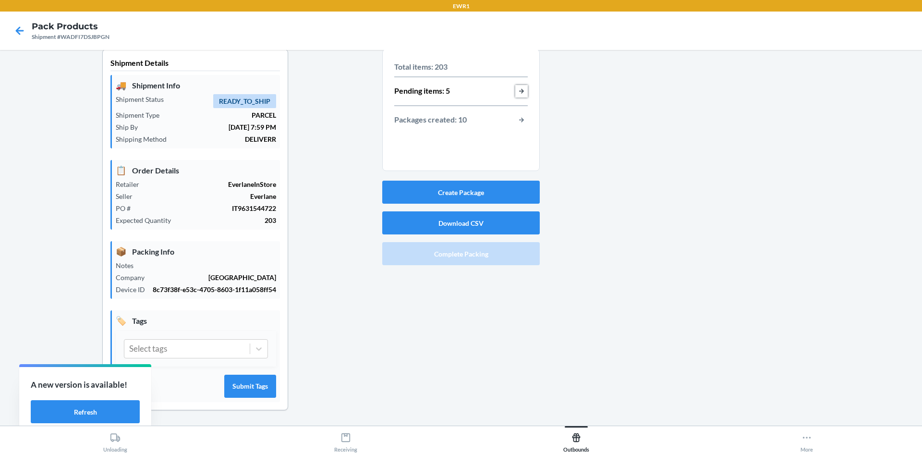
click at [516, 97] on button "button-view-pending-items" at bounding box center [521, 91] width 12 height 12
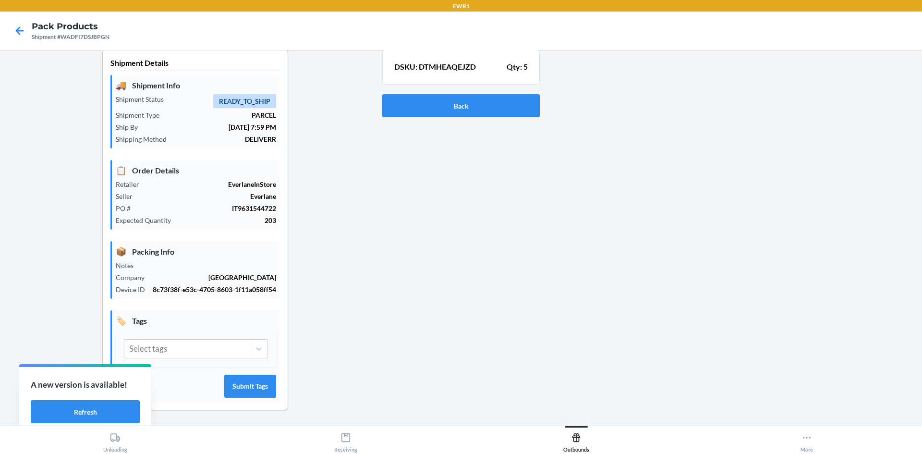
click at [424, 68] on p "DSKU: DTMHEAQEJZD" at bounding box center [435, 67] width 82 height 12
copy p "DTMHEAQEJZD"
click at [448, 105] on button "Back" at bounding box center [460, 105] width 157 height 23
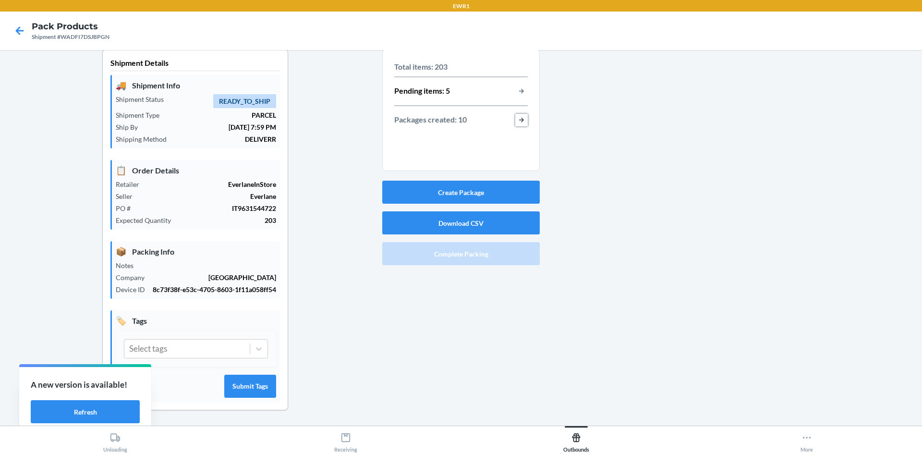
click at [522, 121] on button "button-view-packages-created" at bounding box center [521, 120] width 12 height 12
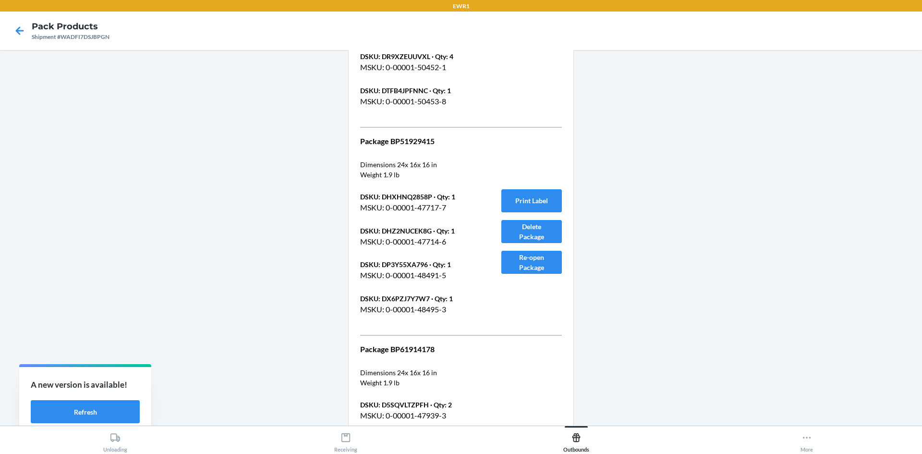
scroll to position [2636, 0]
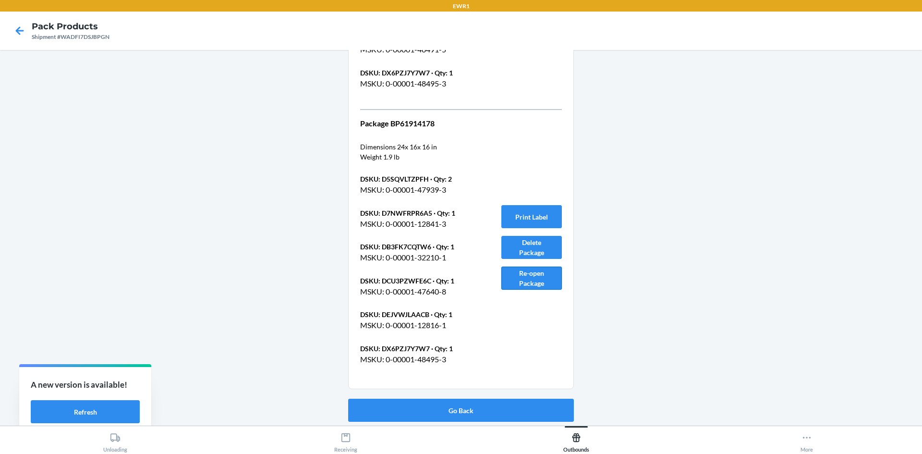
click at [540, 281] on button "Re-open Package" at bounding box center [531, 277] width 60 height 23
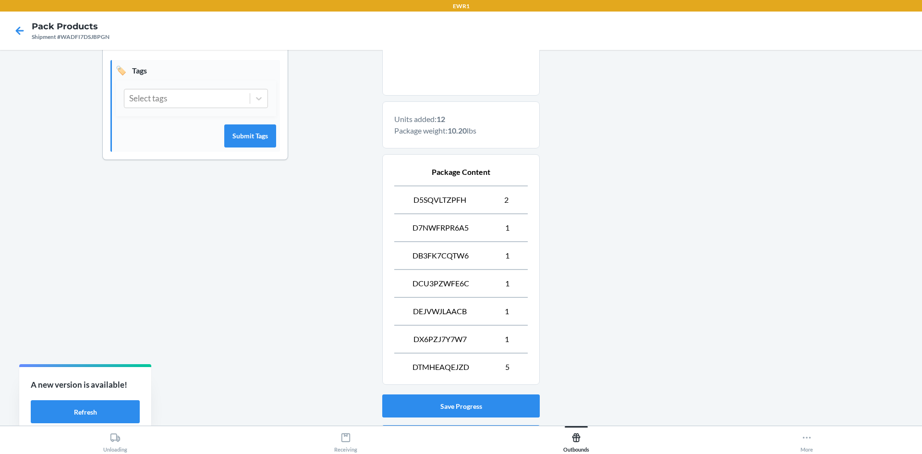
scroll to position [316, 0]
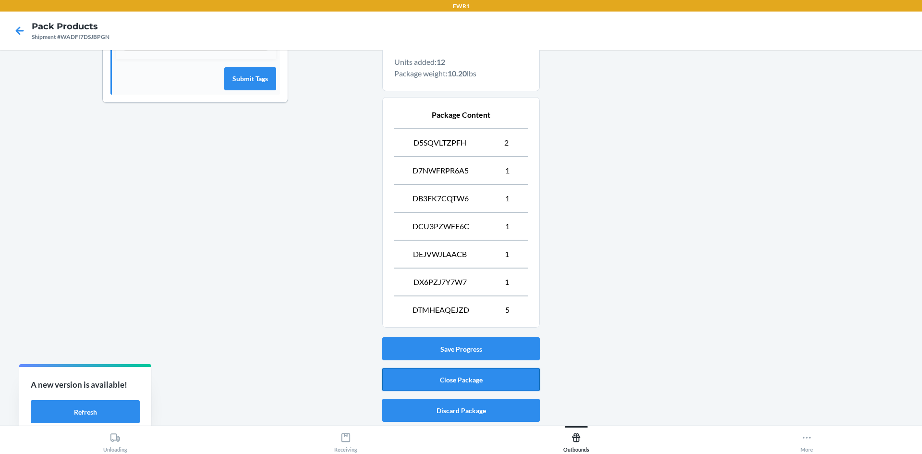
click at [473, 372] on button "Close Package" at bounding box center [460, 379] width 157 height 23
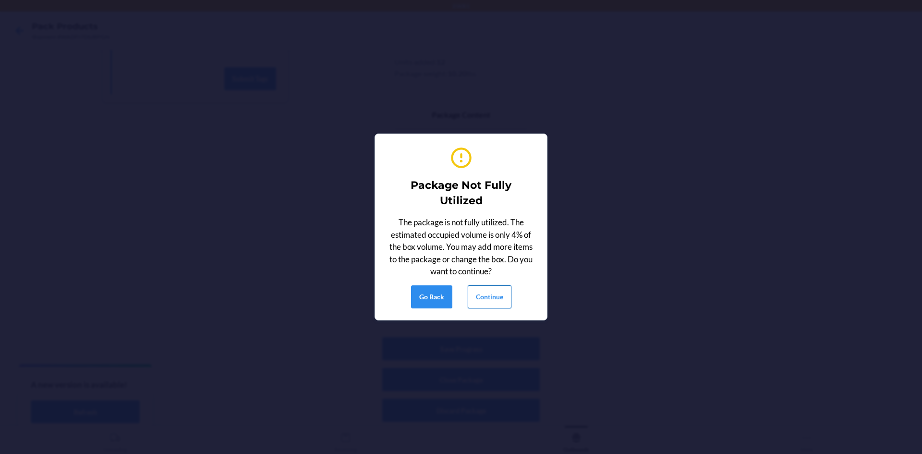
click at [486, 300] on button "Continue" at bounding box center [490, 296] width 44 height 23
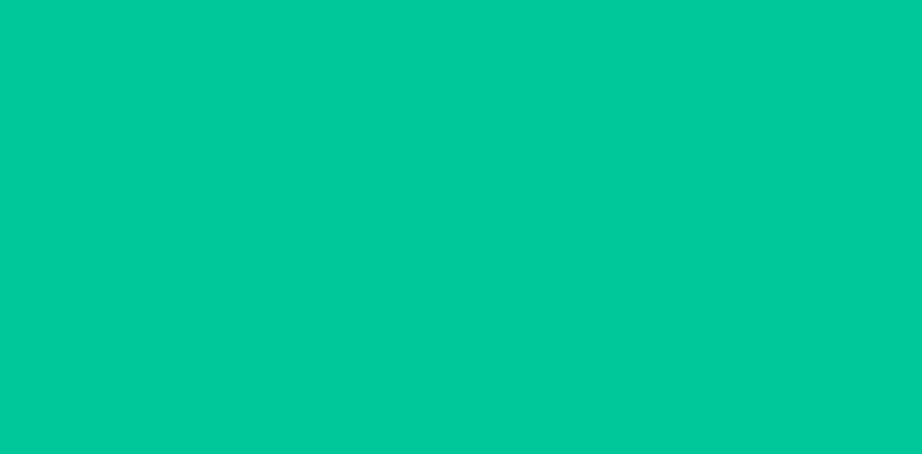
scroll to position [9, 0]
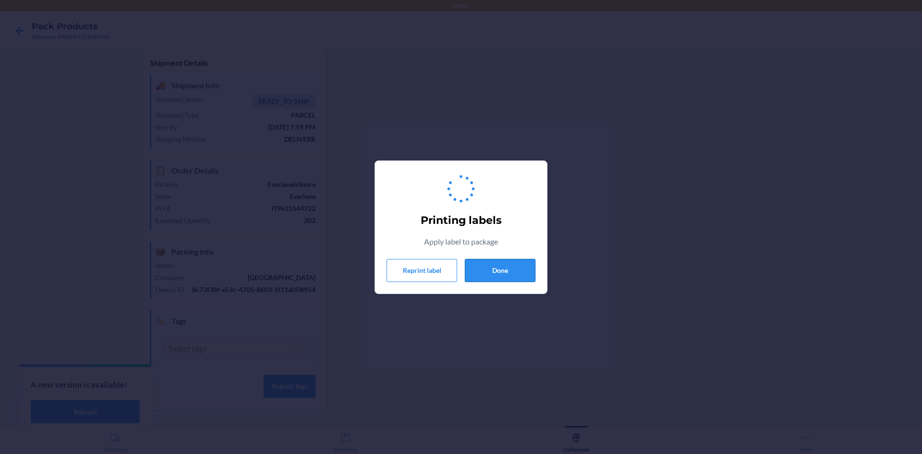
click at [498, 267] on button "Done" at bounding box center [500, 270] width 71 height 23
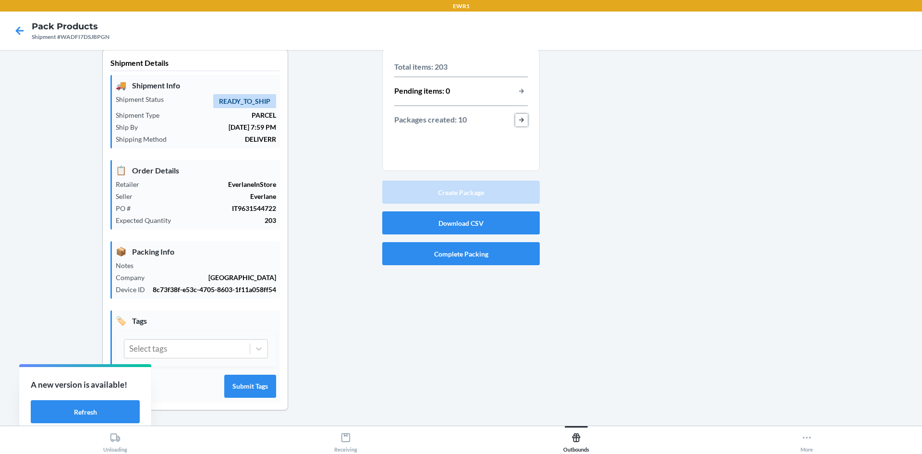
click at [515, 121] on button "button-view-packages-created" at bounding box center [521, 120] width 12 height 12
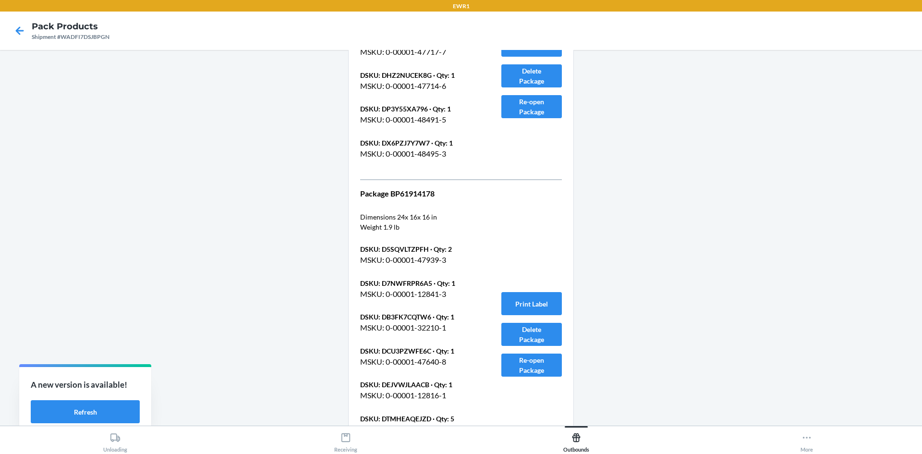
scroll to position [2670, 0]
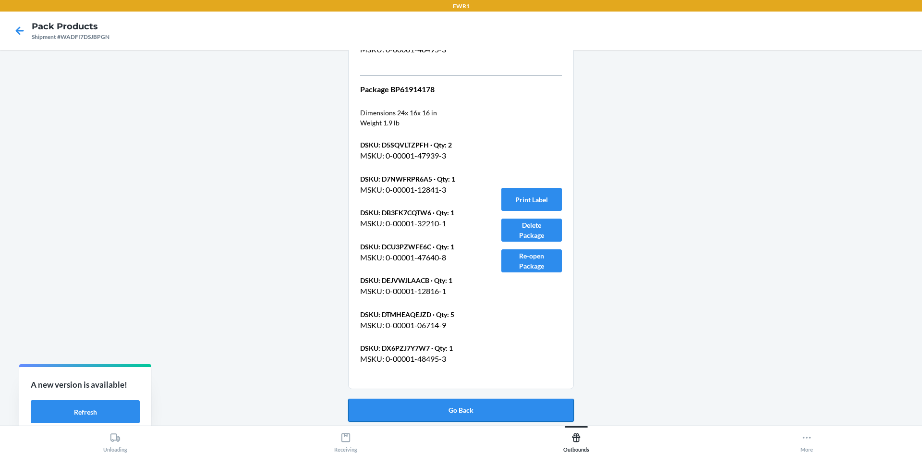
click at [507, 412] on button "Go Back" at bounding box center [461, 410] width 226 height 23
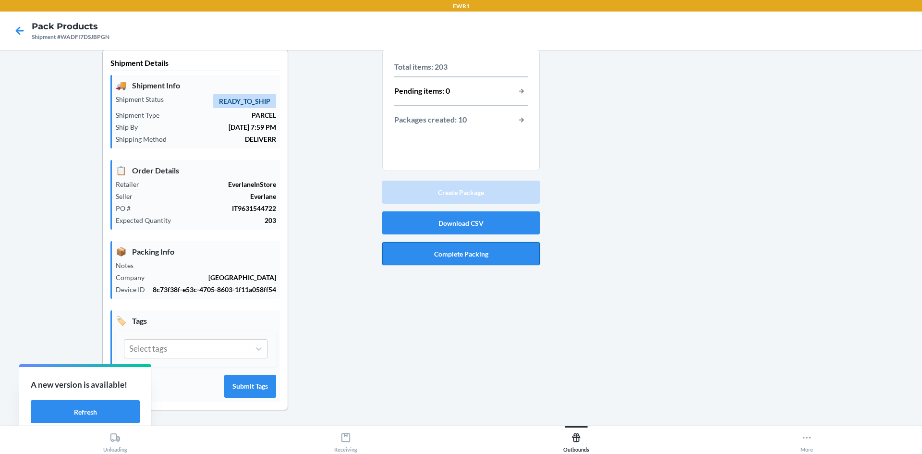
click at [456, 253] on button "Complete Packing" at bounding box center [460, 253] width 157 height 23
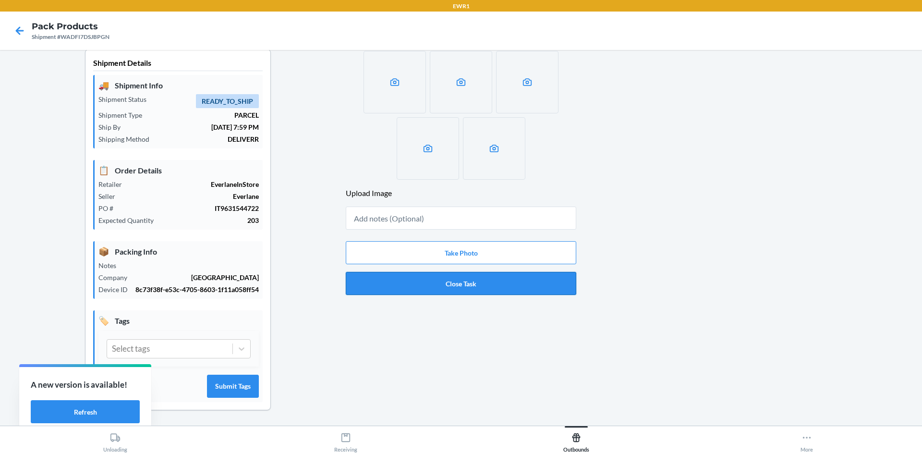
click at [450, 279] on button "Close Task" at bounding box center [461, 283] width 230 height 23
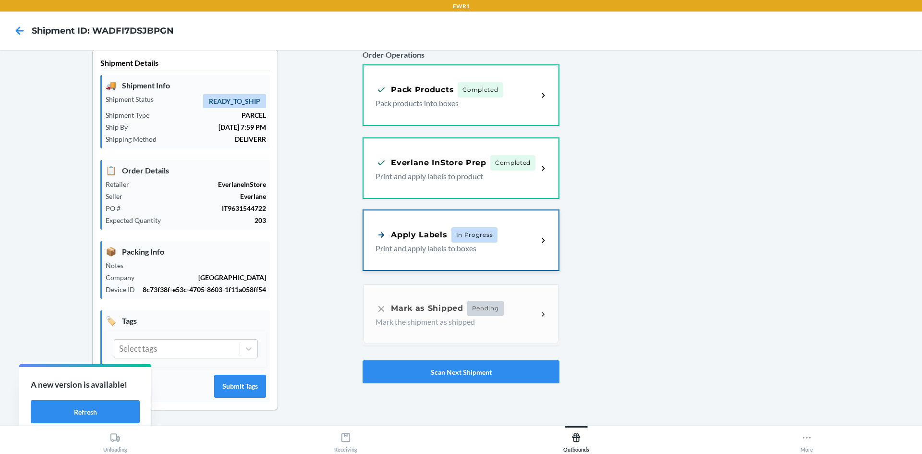
click at [501, 235] on div "Apply Labels In Progress" at bounding box center [456, 234] width 162 height 15
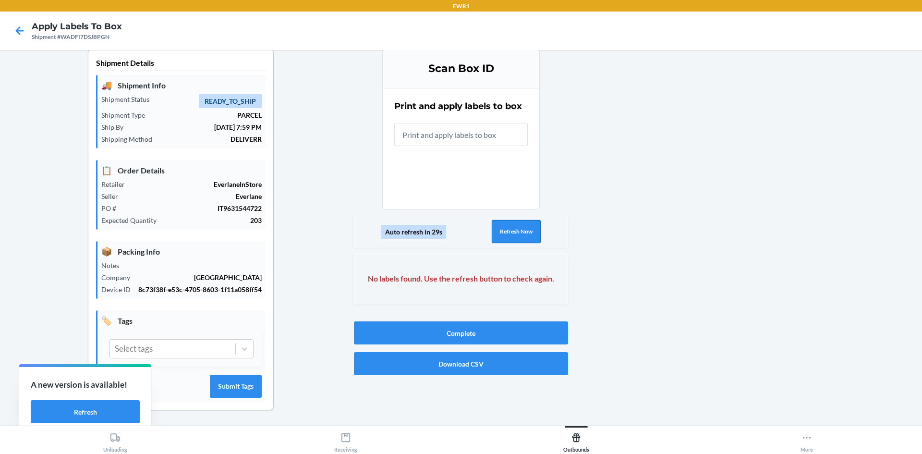
click at [516, 234] on button "Refresh Now" at bounding box center [516, 231] width 49 height 23
click at [512, 225] on button "Refresh Now" at bounding box center [516, 231] width 49 height 23
click at [449, 139] on input "Failed to find any labels for packageId: BP61914178. Please wait some time and …" at bounding box center [460, 134] width 133 height 23
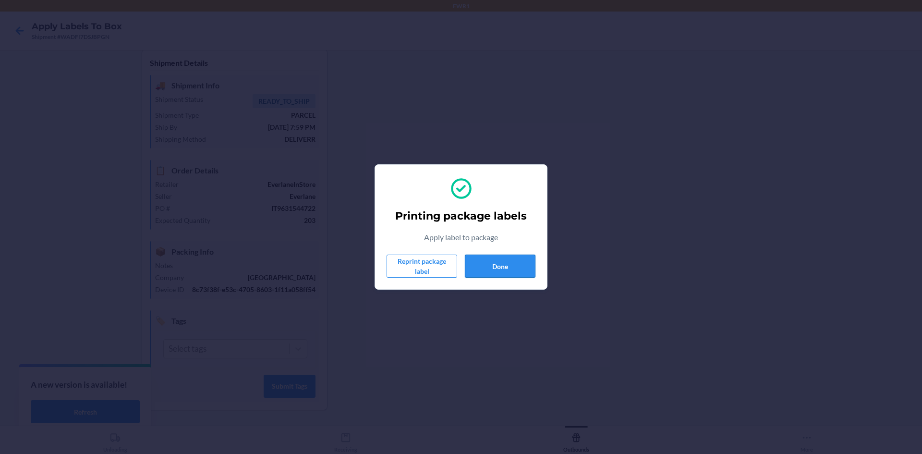
click at [494, 265] on button "Done" at bounding box center [500, 265] width 71 height 23
click at [482, 268] on button "Done" at bounding box center [500, 265] width 71 height 23
click at [495, 269] on button "Done" at bounding box center [500, 265] width 71 height 23
click at [497, 272] on button "Done" at bounding box center [500, 265] width 71 height 23
click at [511, 255] on button "Done" at bounding box center [500, 265] width 71 height 23
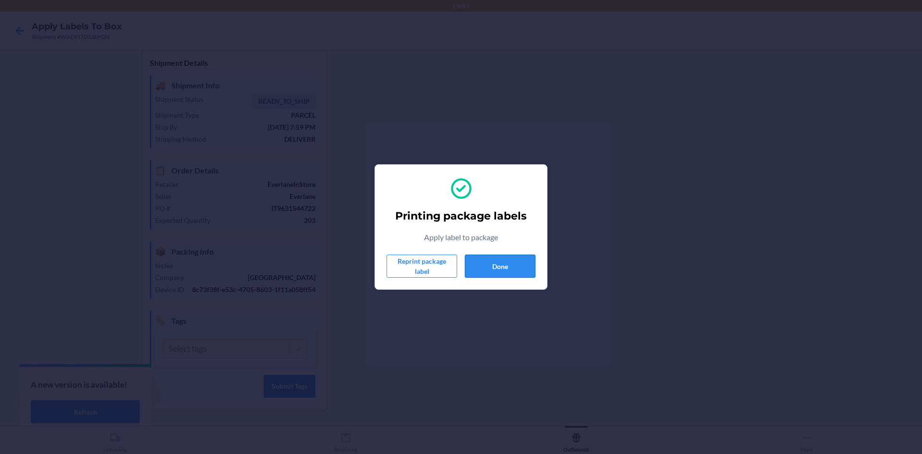
click at [526, 266] on button "Done" at bounding box center [500, 265] width 71 height 23
click at [471, 261] on button "Done" at bounding box center [500, 265] width 71 height 23
click at [513, 263] on button "Done" at bounding box center [500, 265] width 71 height 23
click at [520, 256] on button "Done" at bounding box center [500, 265] width 71 height 23
click at [525, 263] on button "Done" at bounding box center [500, 265] width 71 height 23
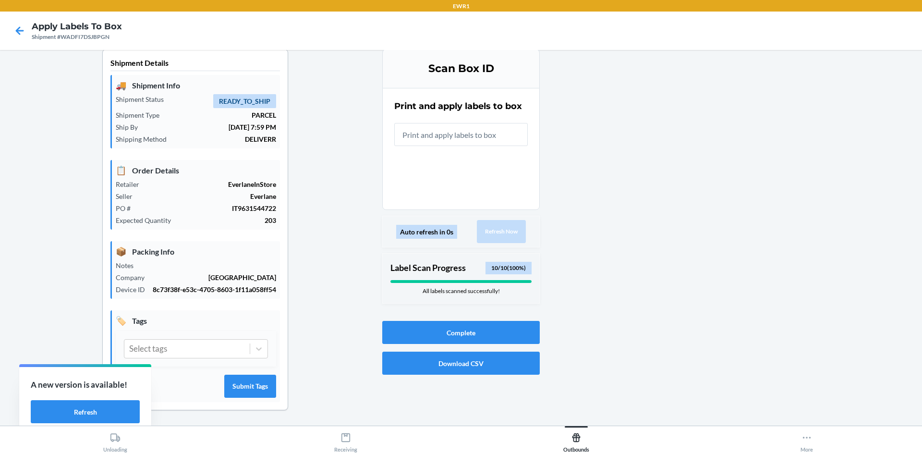
click at [500, 317] on div "Complete Download CSV" at bounding box center [460, 347] width 157 height 61
click at [492, 327] on button "Complete" at bounding box center [460, 332] width 157 height 23
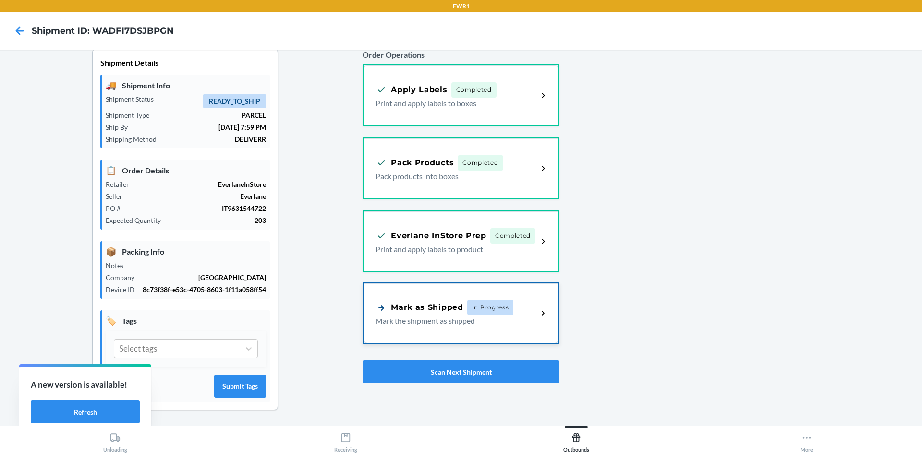
click at [542, 313] on icon at bounding box center [543, 313] width 3 height 5
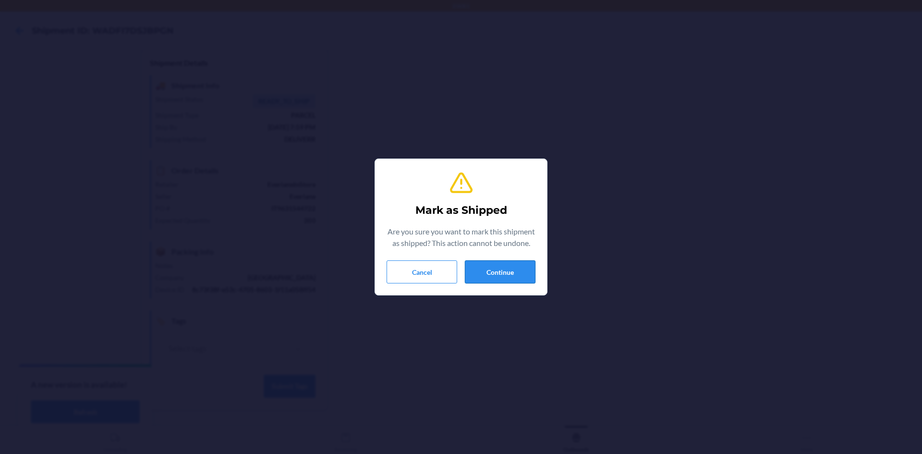
click at [503, 266] on button "Continue" at bounding box center [500, 271] width 71 height 23
